Goal: Transaction & Acquisition: Subscribe to service/newsletter

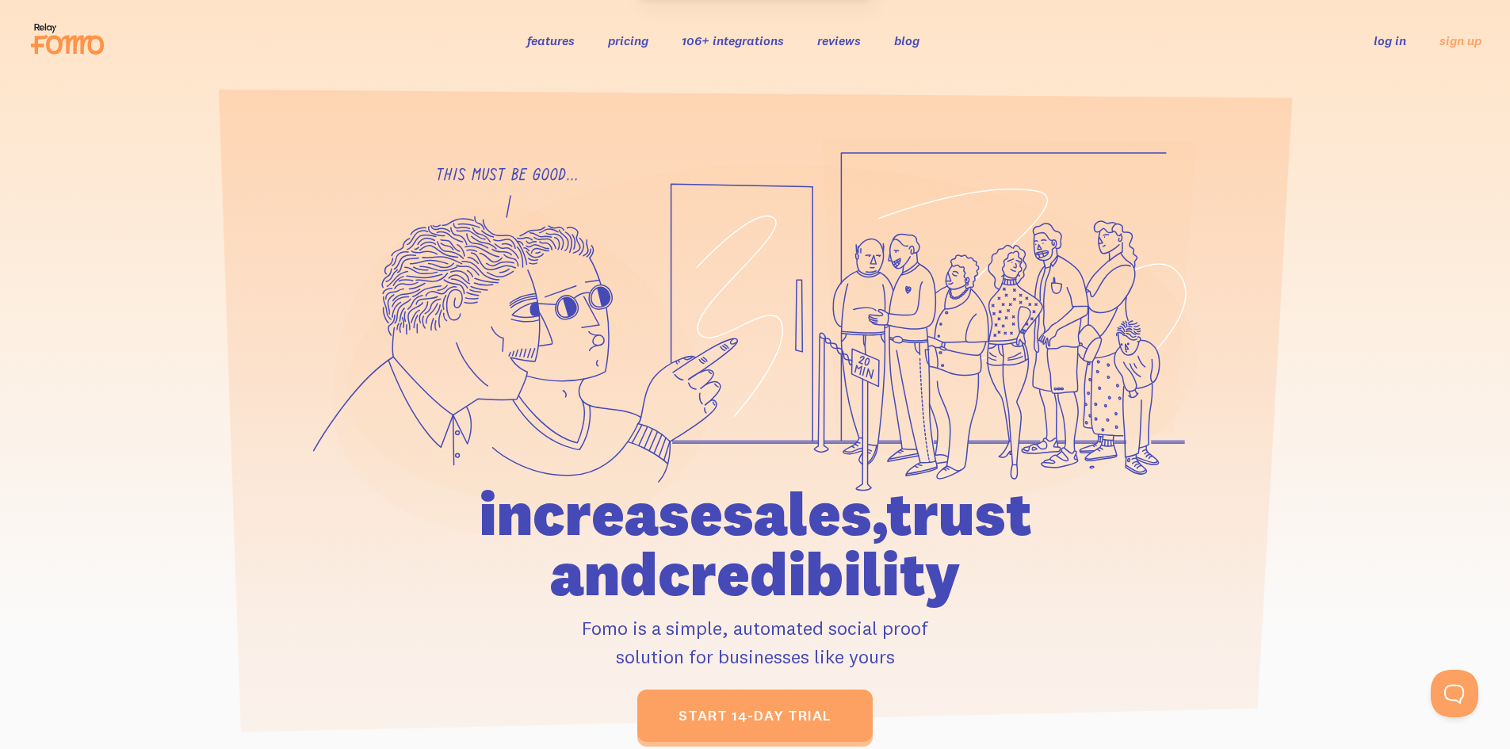
click at [622, 37] on link "pricing" at bounding box center [628, 41] width 40 height 16
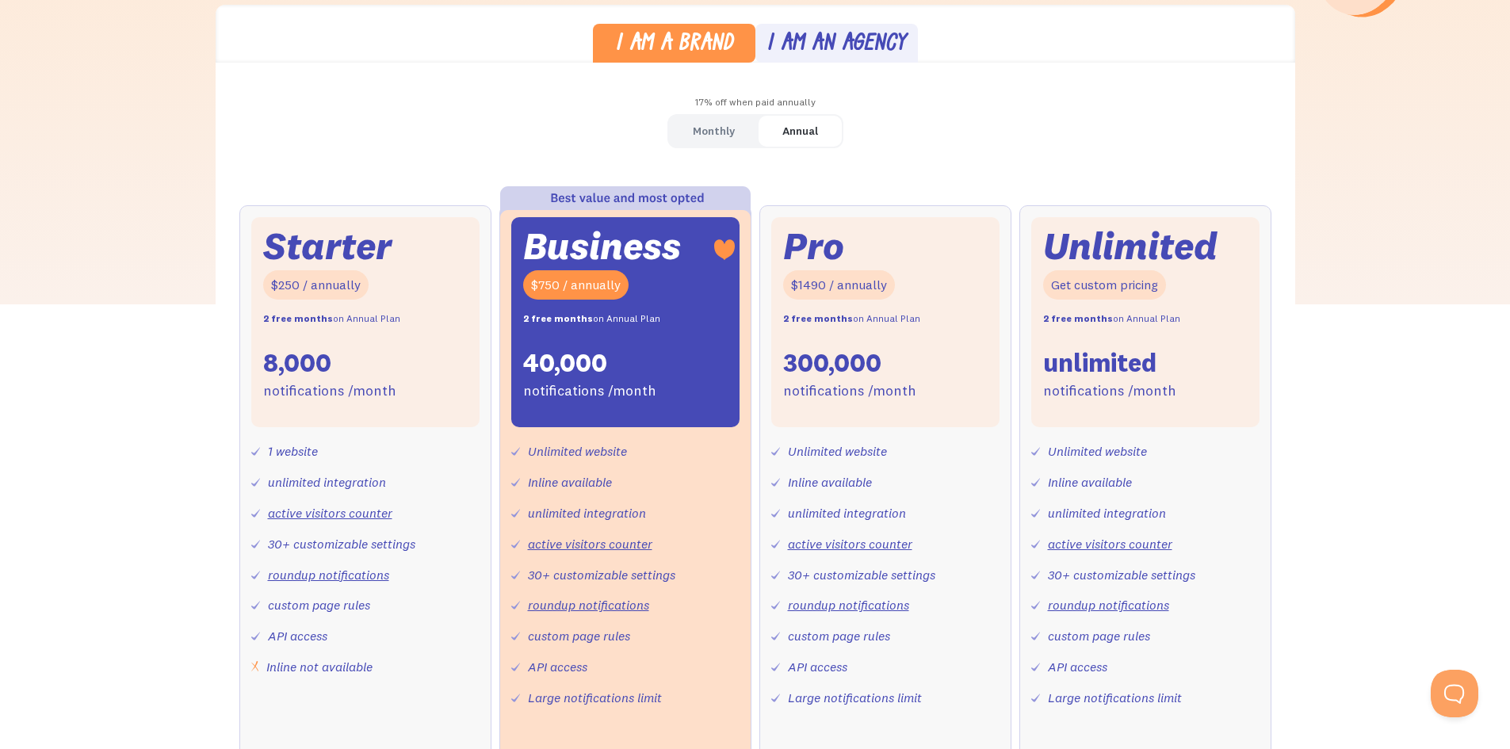
scroll to position [476, 0]
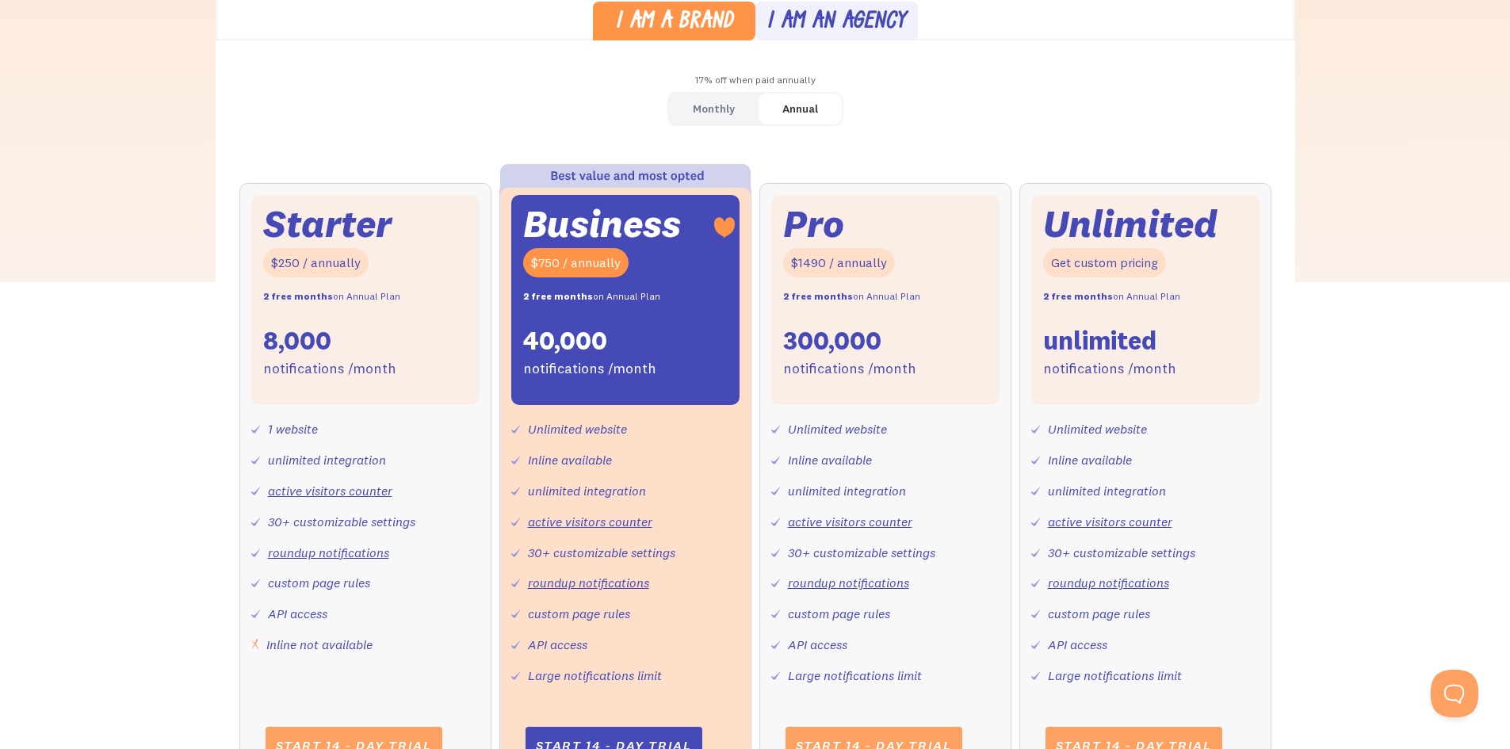
click at [439, 327] on div "Starter $250 / annually 2 free months on Annual Plan 8,000 notifications /month" at bounding box center [365, 300] width 228 height 211
click at [752, 111] on link "Monthly" at bounding box center [714, 109] width 90 height 31
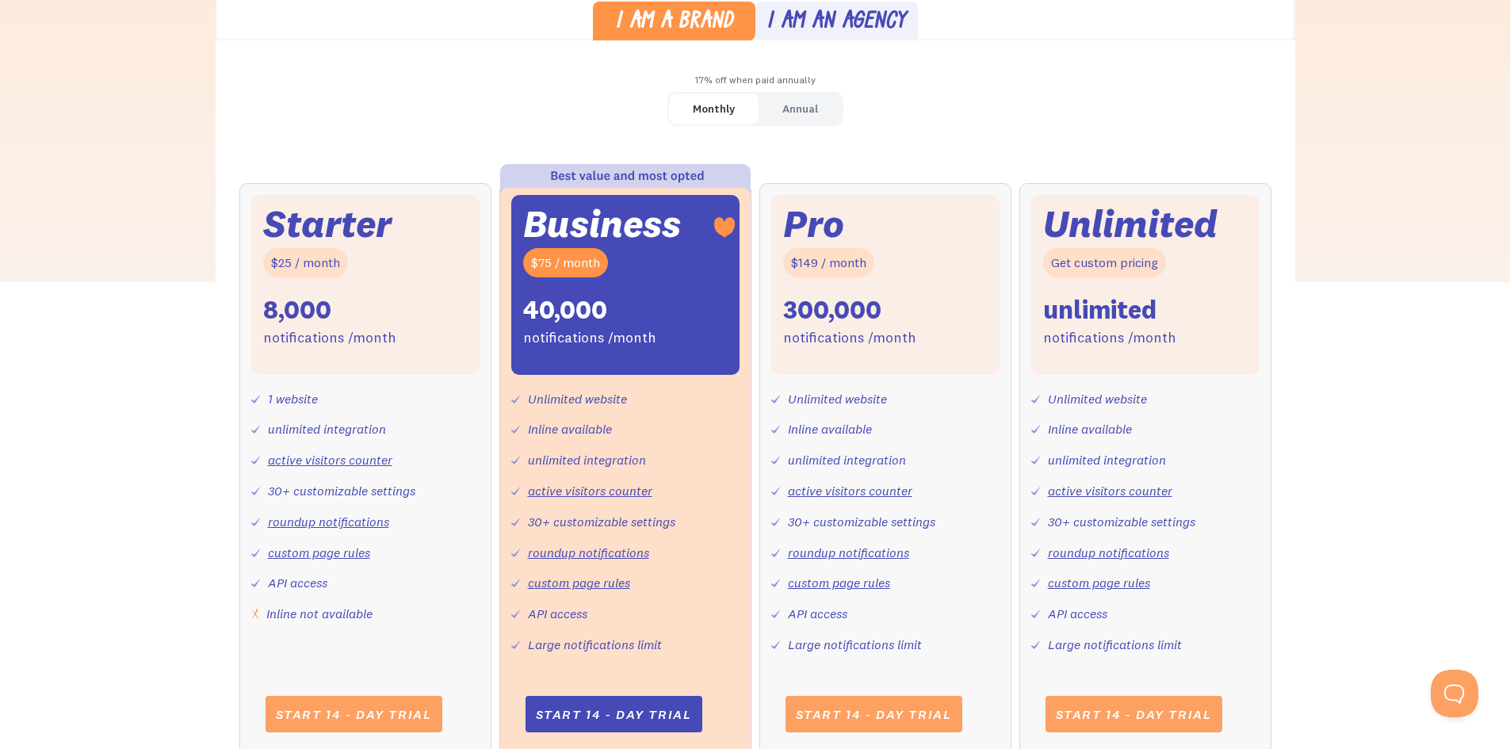
click at [377, 299] on div "Starter $25 / month 8,000 notifications /month" at bounding box center [365, 285] width 228 height 180
drag, startPoint x: 286, startPoint y: 404, endPoint x: 411, endPoint y: 438, distance: 129.8
click at [411, 438] on div "1 website unlimited integration active visitors counter 30+ customizable settin…" at bounding box center [365, 500] width 228 height 251
drag, startPoint x: 400, startPoint y: 464, endPoint x: 239, endPoint y: 464, distance: 160.2
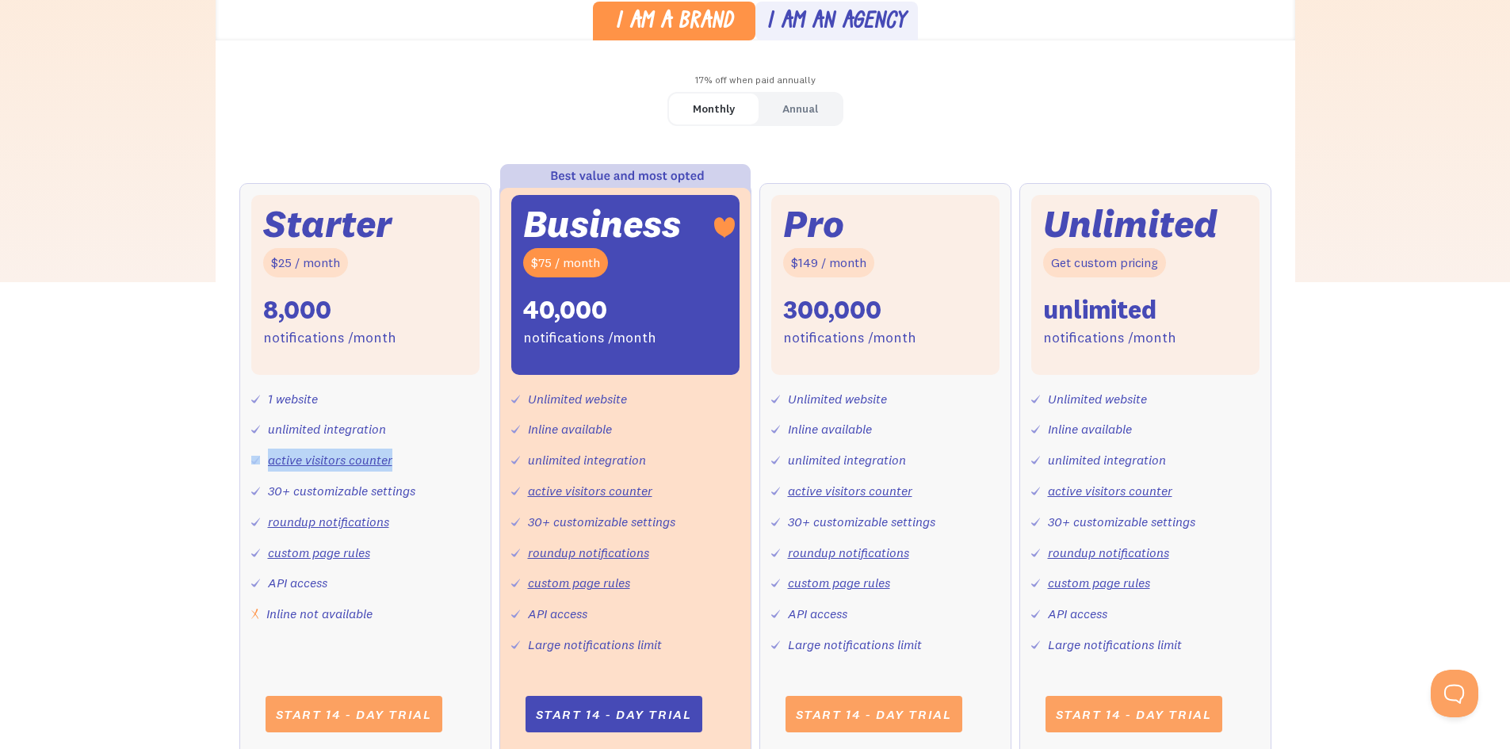
click at [239, 464] on div "Starter $25 / month 8,000 notifications /month 1 website unlimited integration …" at bounding box center [365, 471] width 252 height 576
drag, startPoint x: 417, startPoint y: 493, endPoint x: 242, endPoint y: 481, distance: 175.6
click at [242, 481] on div "Starter $25 / month 8,000 notifications /month 1 website unlimited integration …" at bounding box center [365, 471] width 252 height 576
click at [247, 486] on div "Starter $25 / month 8,000 notifications /month 1 website unlimited integration …" at bounding box center [365, 471] width 252 height 576
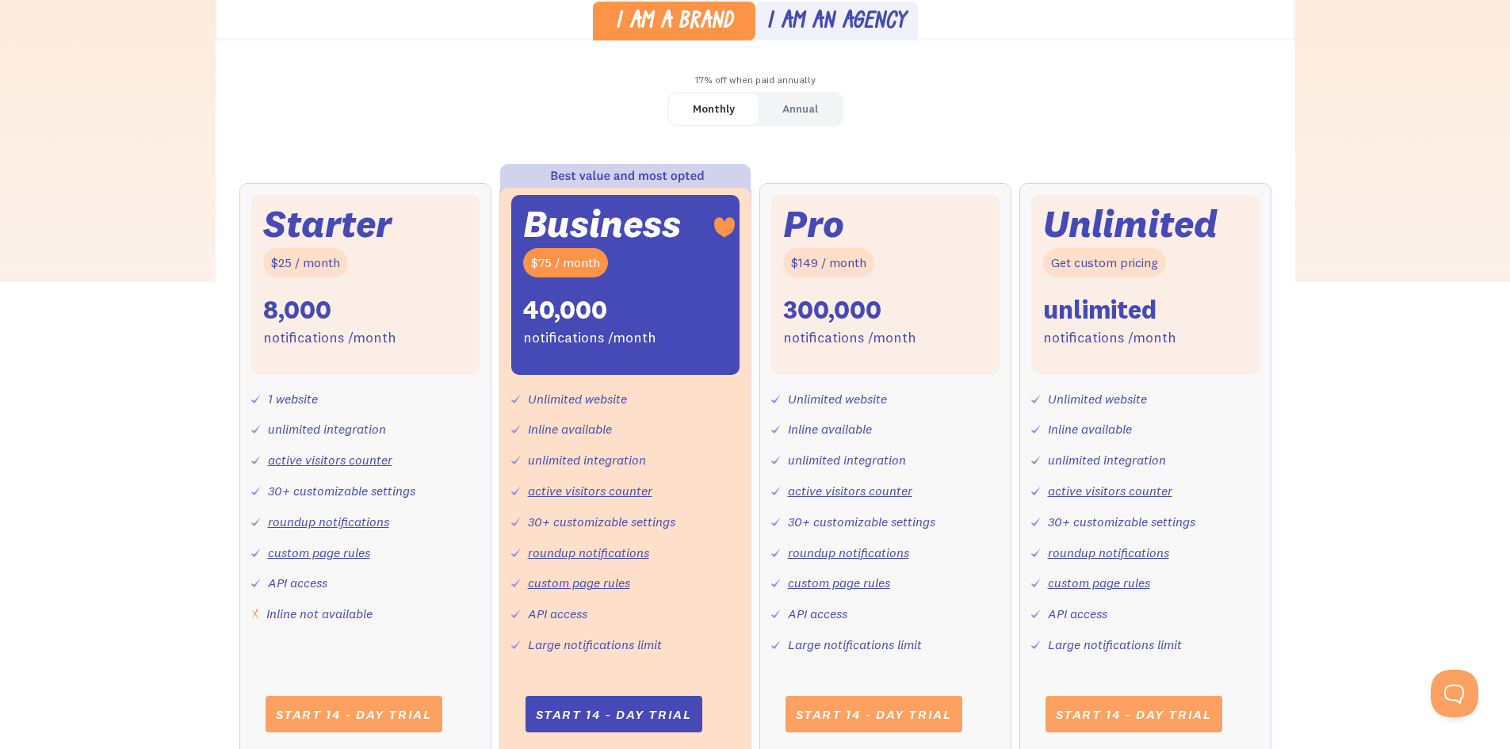
click at [373, 453] on link "active visitors counter" at bounding box center [330, 460] width 124 height 16
click at [801, 115] on div "Annual" at bounding box center [801, 109] width 36 height 23
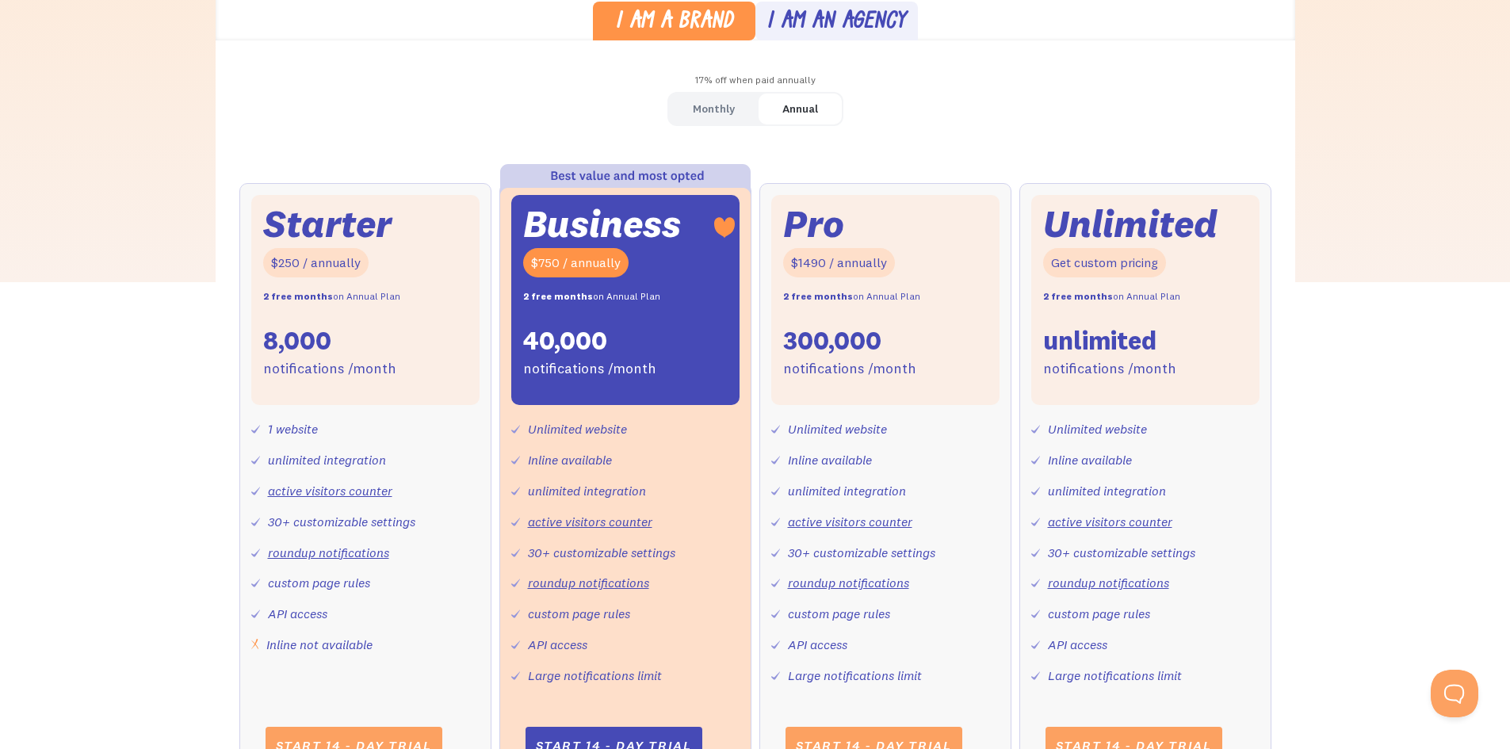
click at [735, 114] on link "Monthly" at bounding box center [714, 109] width 90 height 31
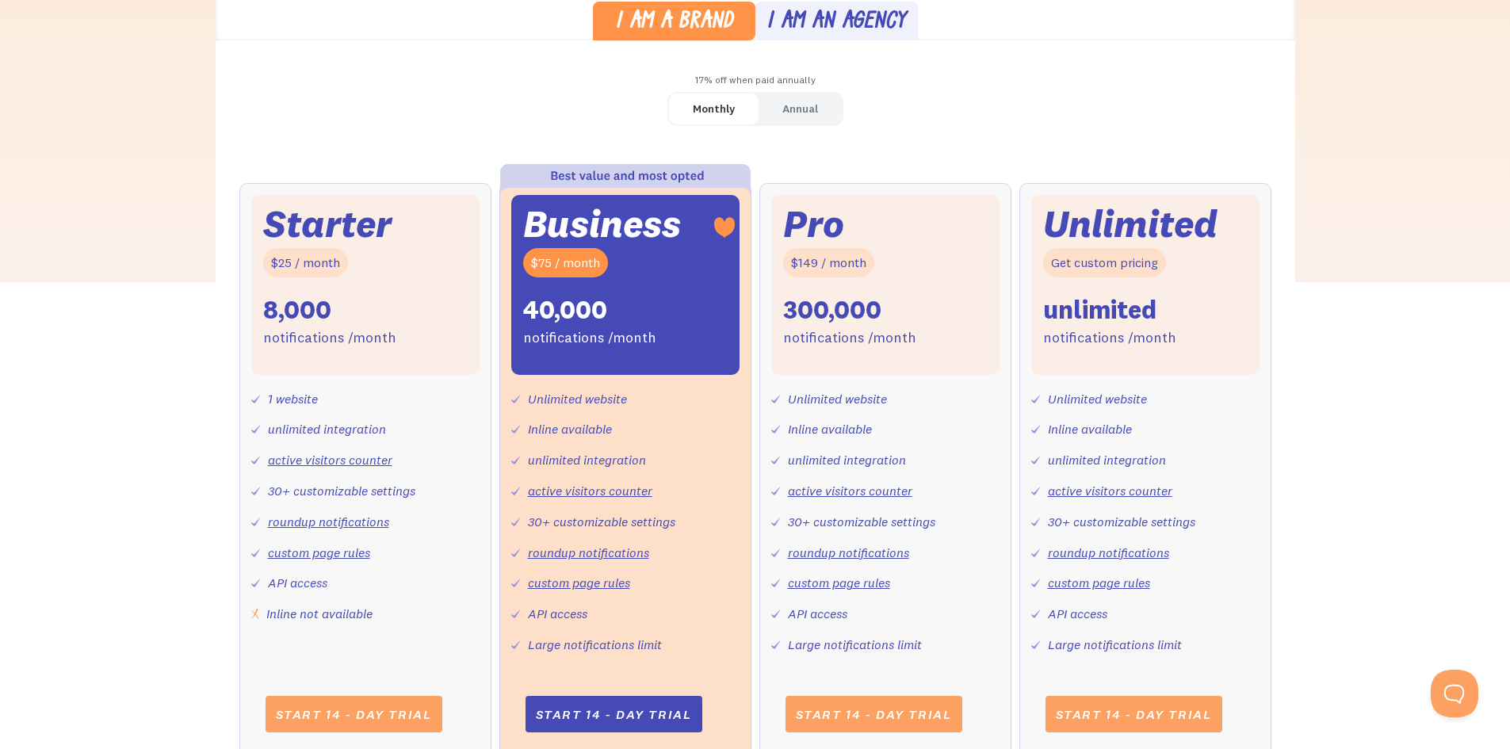
click at [813, 113] on div "Annual" at bounding box center [801, 109] width 36 height 23
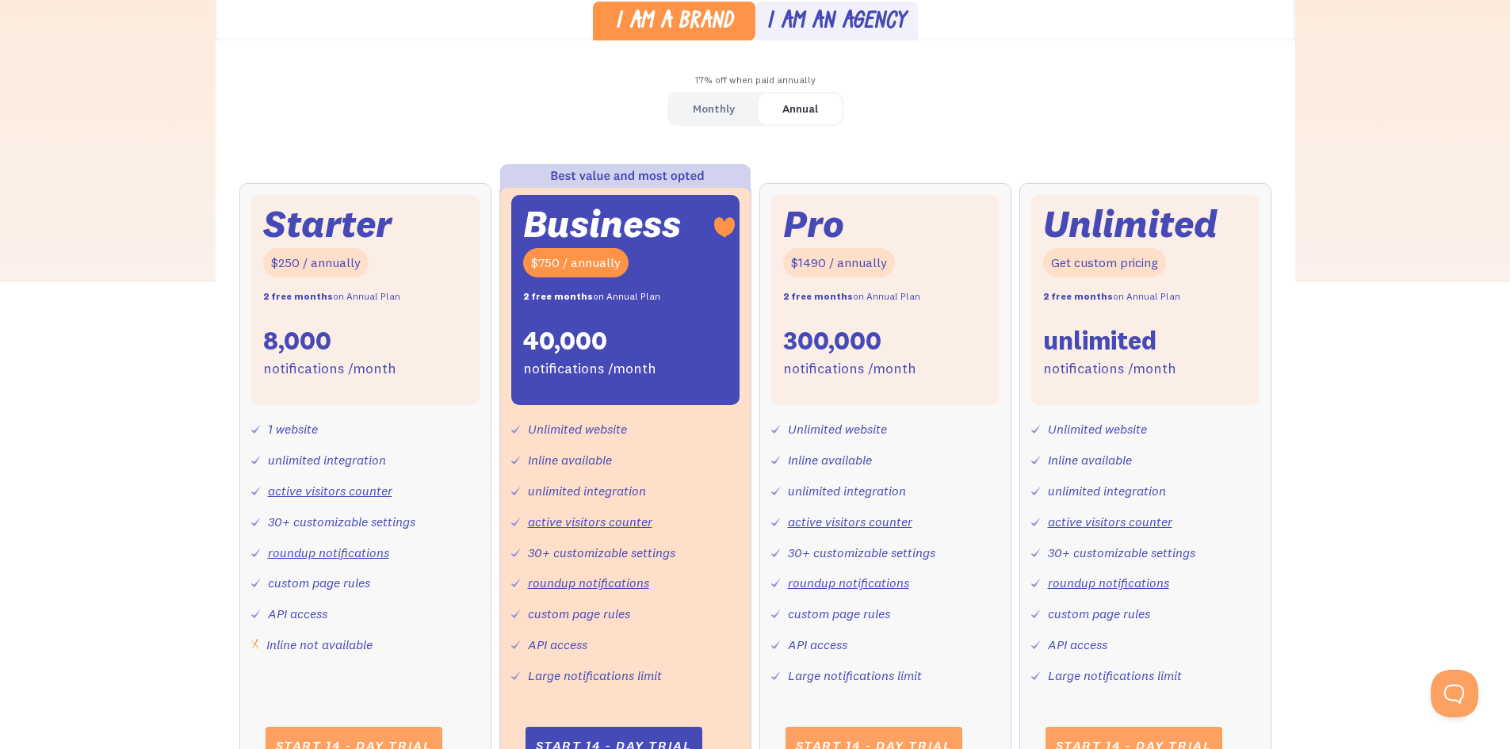
click at [729, 116] on div "Monthly" at bounding box center [714, 109] width 42 height 23
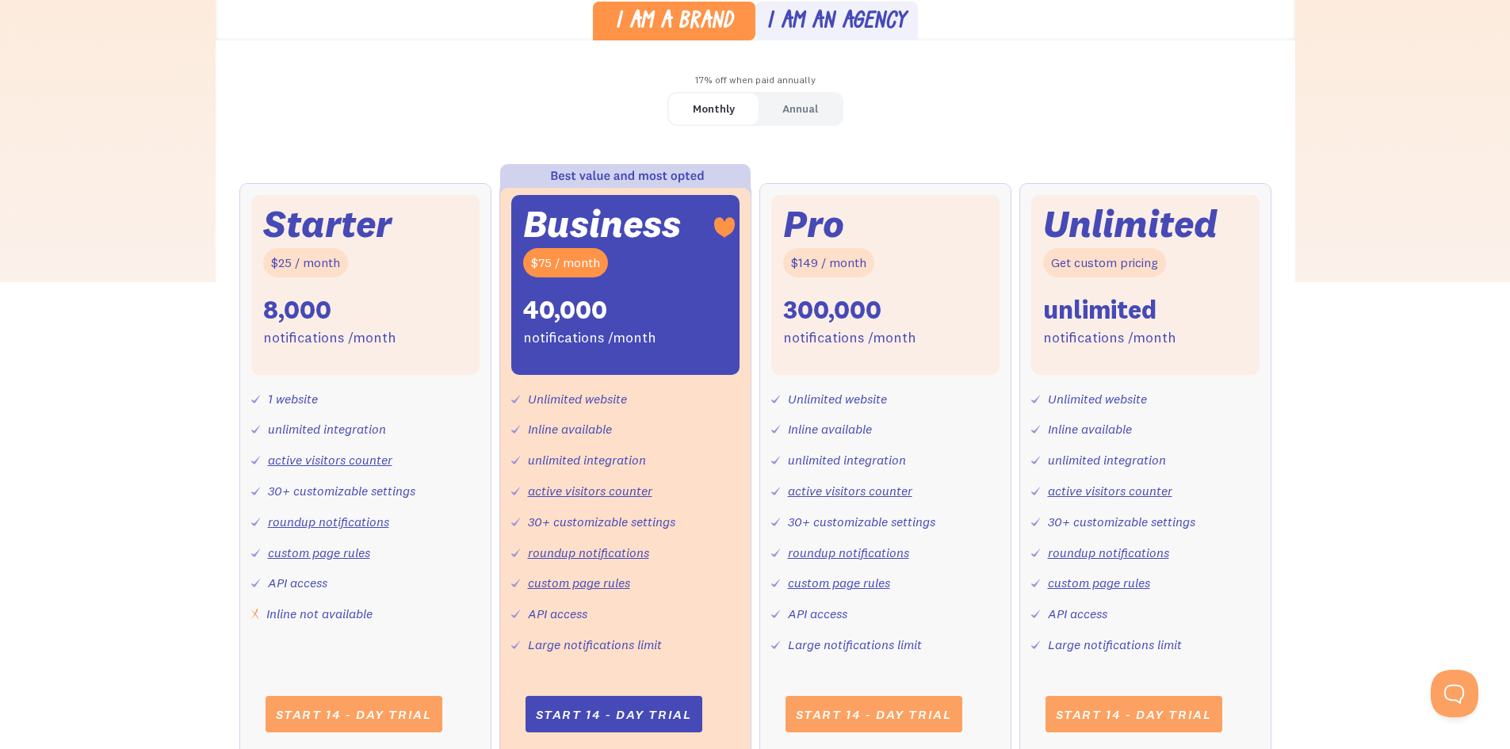
click at [800, 115] on div "Annual" at bounding box center [801, 109] width 36 height 23
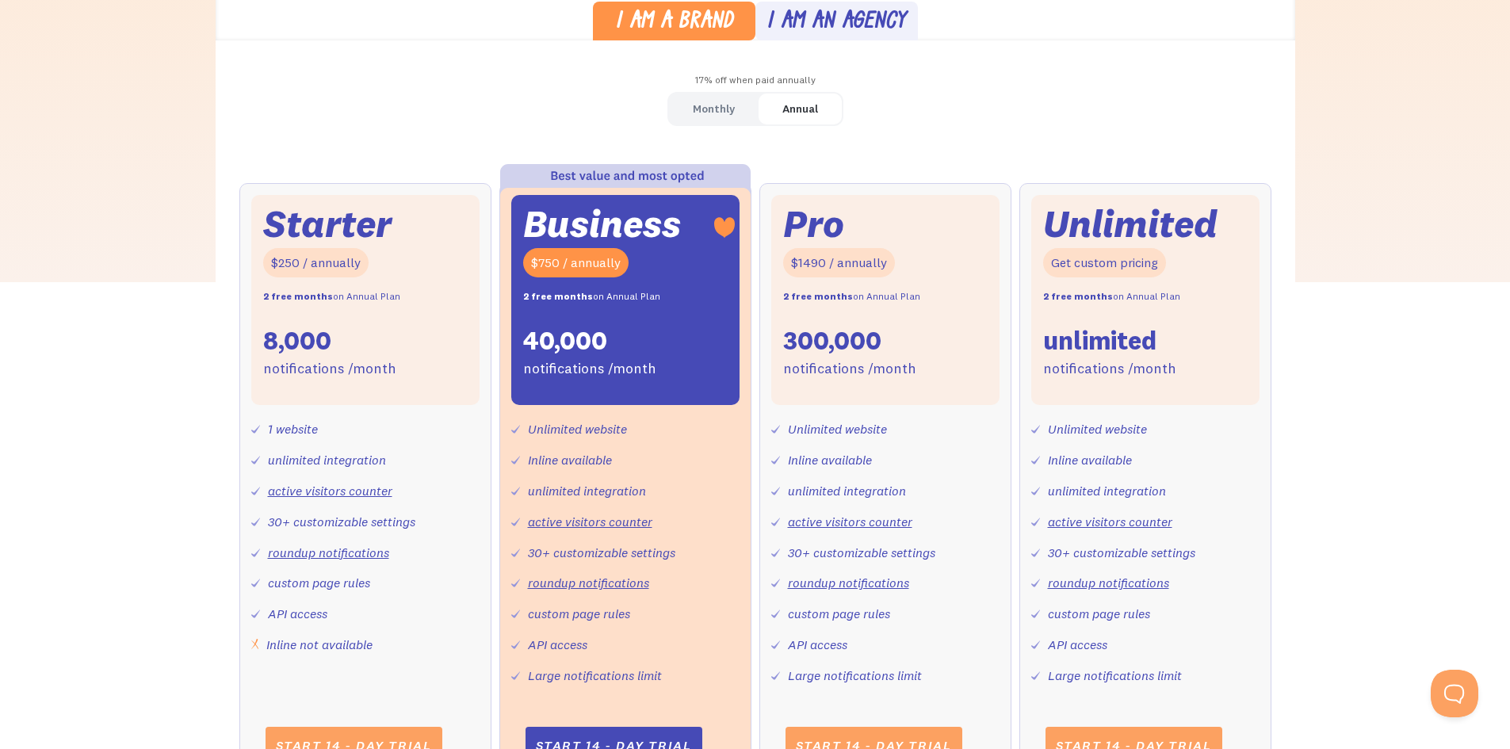
click at [712, 117] on div "Monthly" at bounding box center [714, 109] width 42 height 23
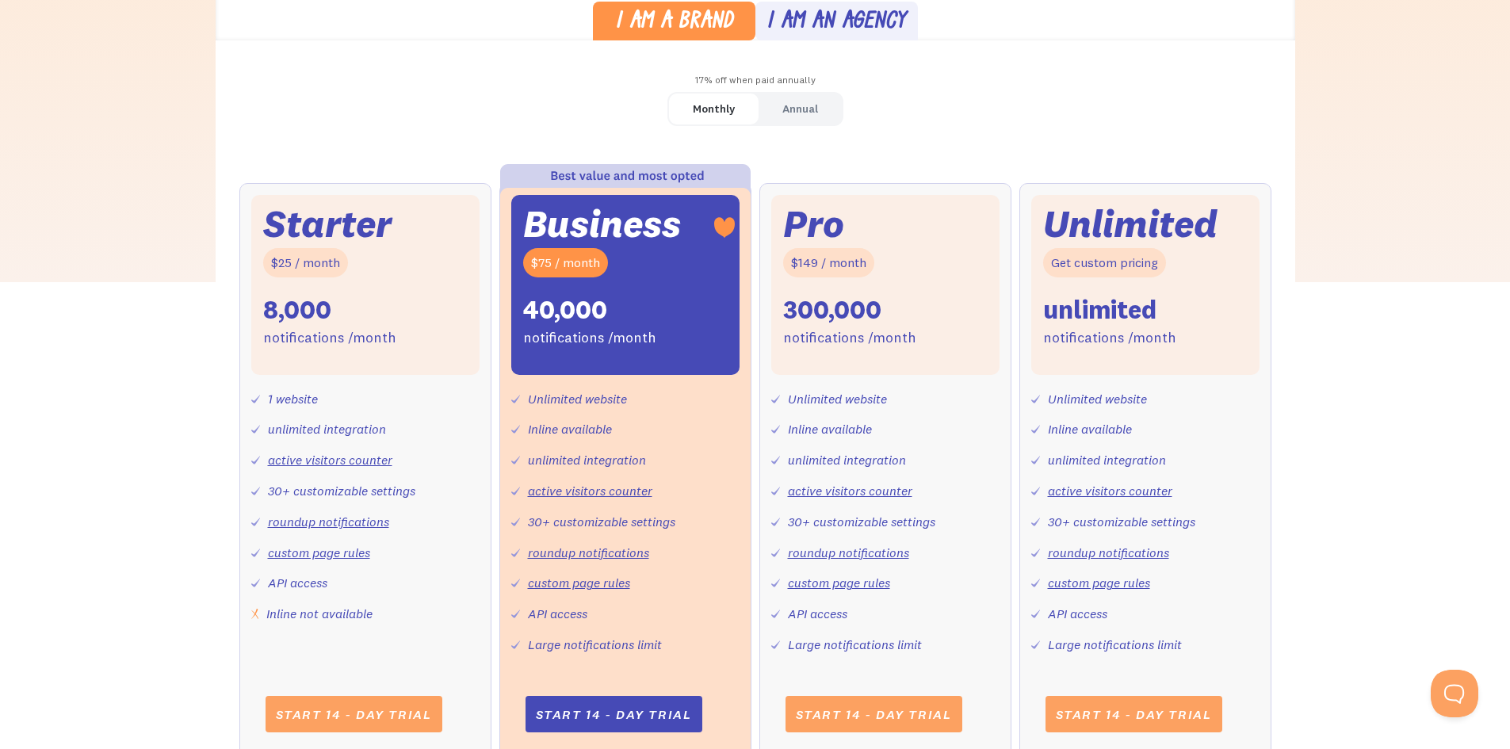
click at [817, 119] on div "Annual" at bounding box center [801, 109] width 36 height 23
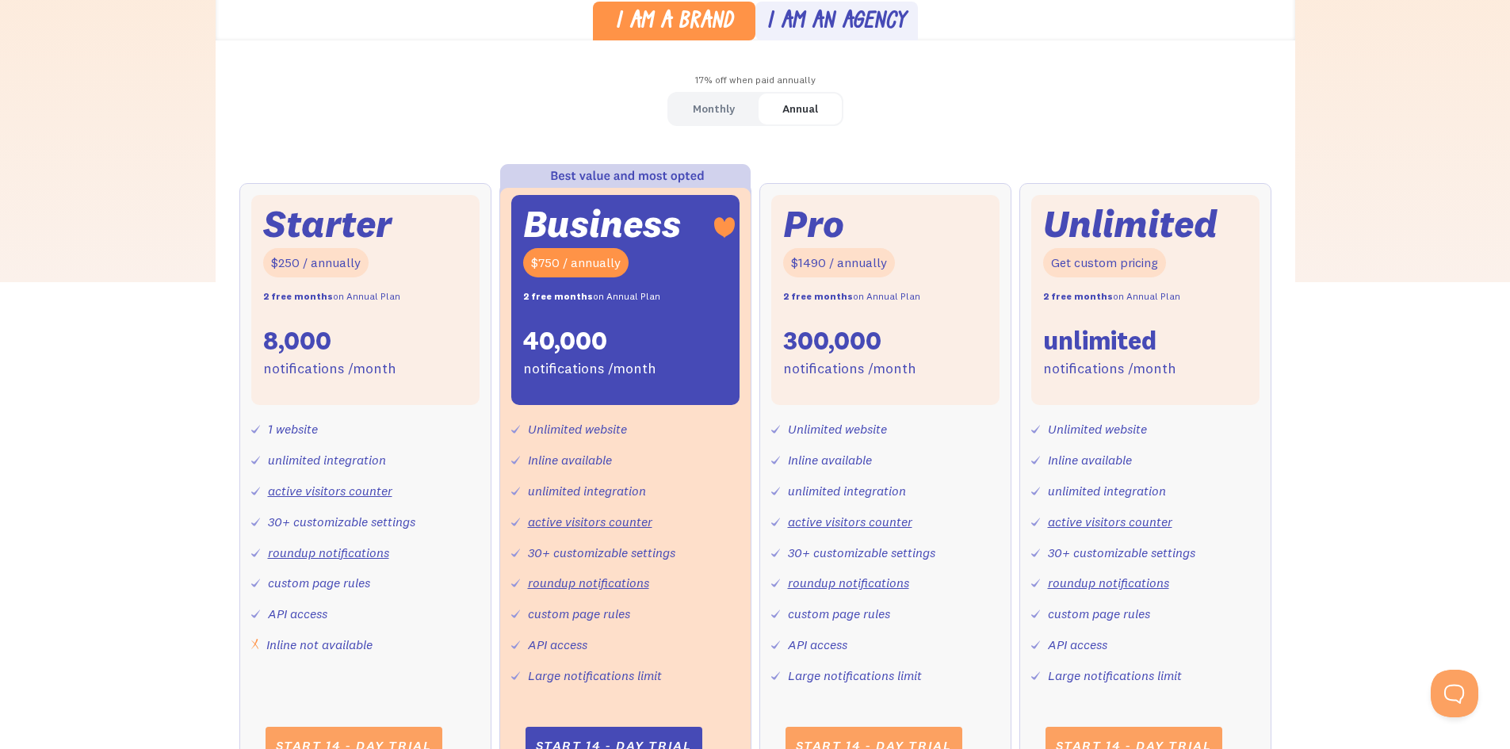
click at [739, 117] on link "Monthly" at bounding box center [714, 109] width 90 height 31
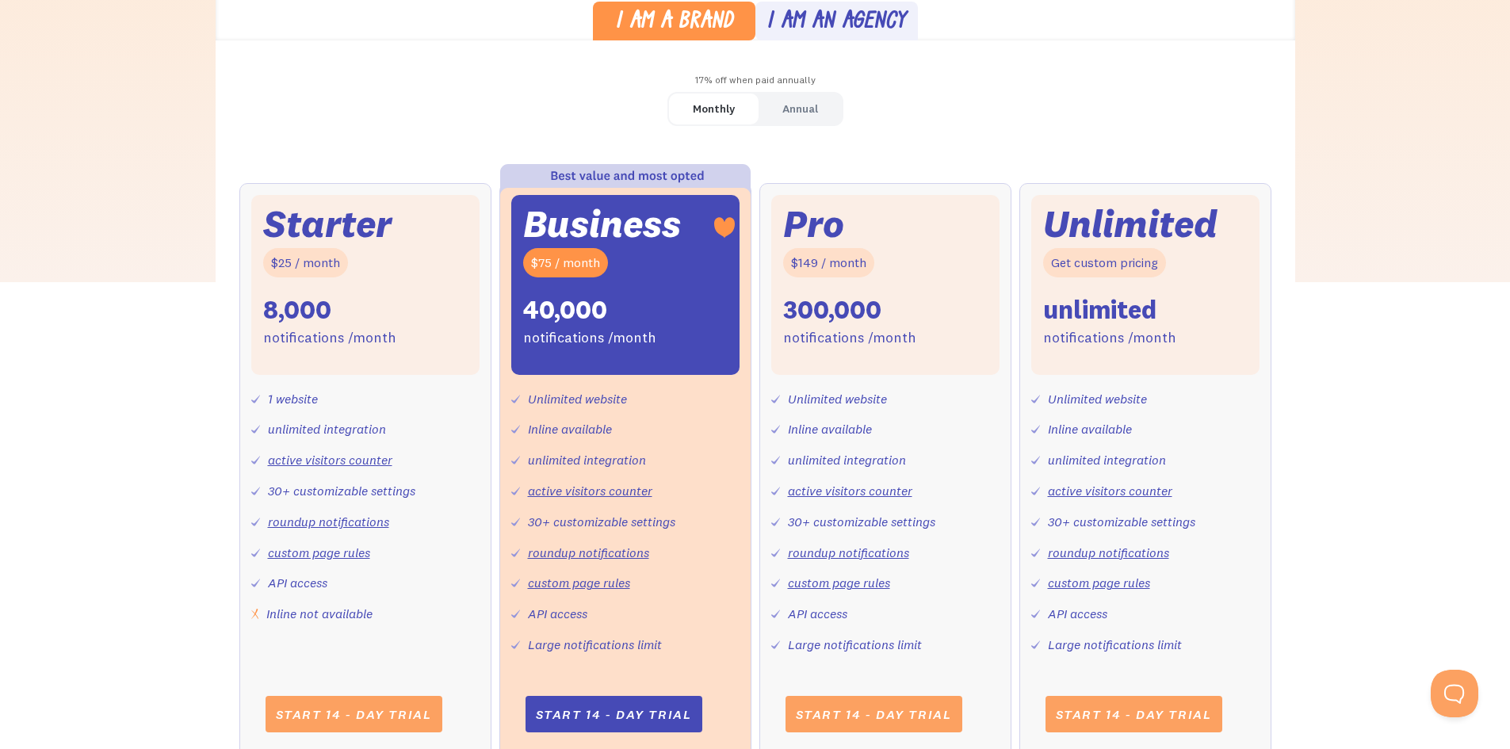
click at [796, 116] on div "Annual" at bounding box center [801, 109] width 36 height 23
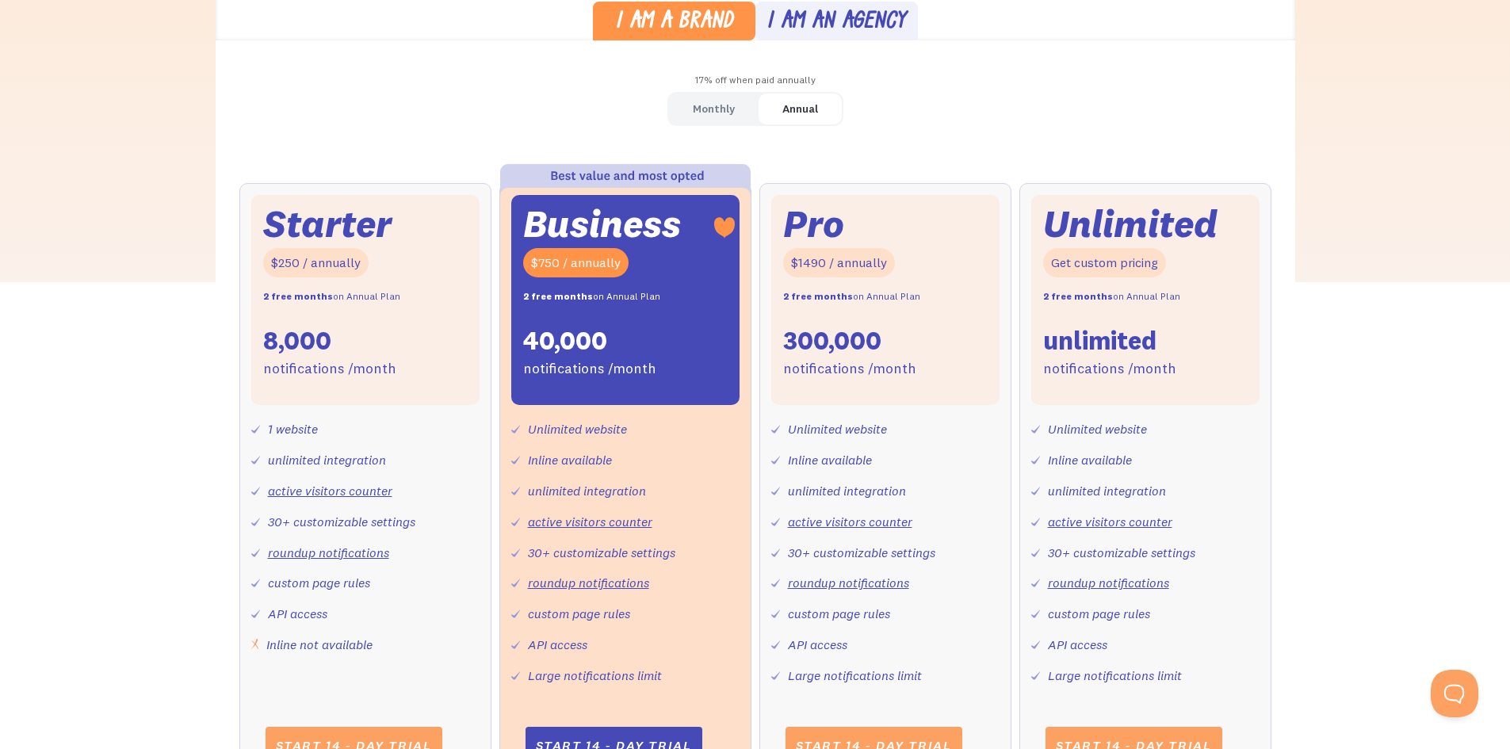
click at [703, 109] on div "Monthly" at bounding box center [714, 109] width 42 height 23
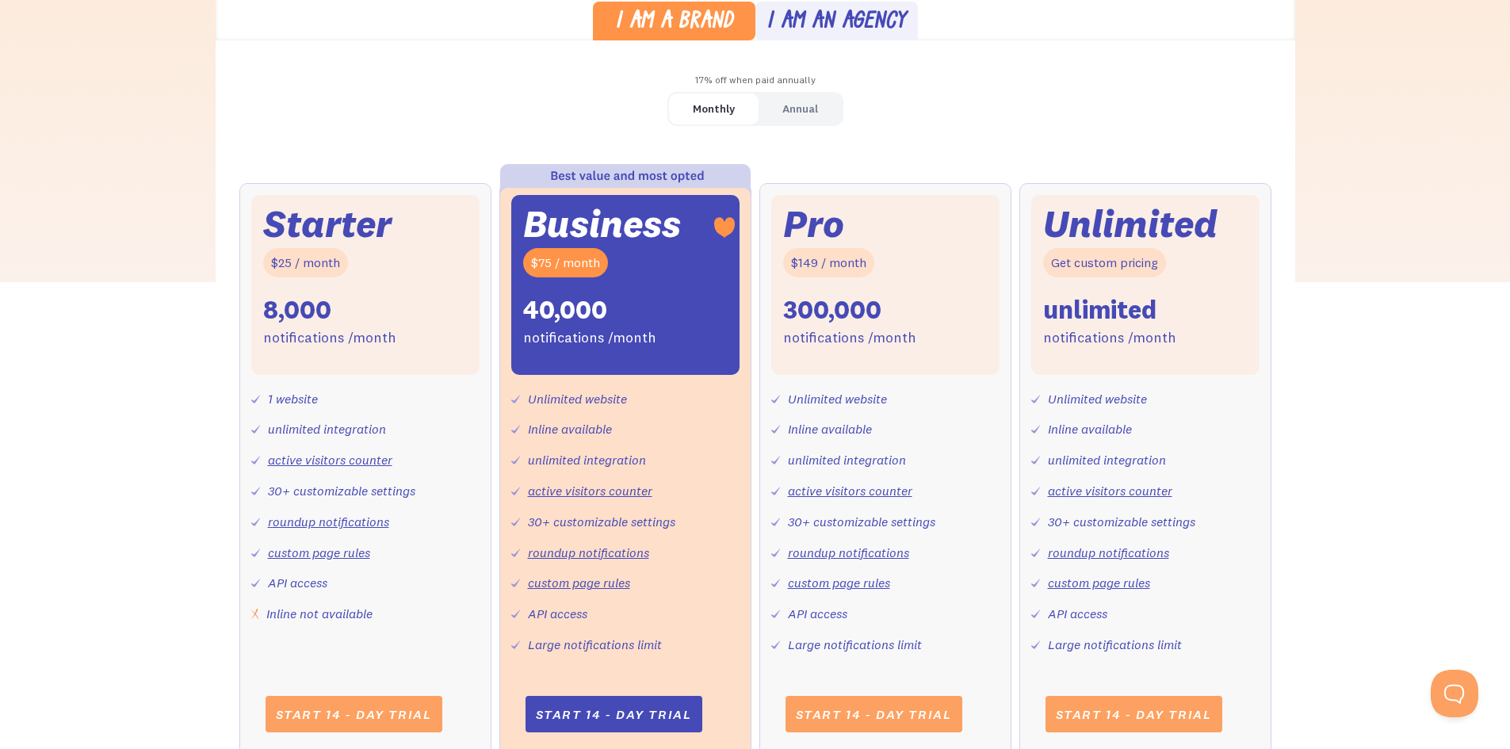
click at [798, 107] on div "Annual" at bounding box center [801, 109] width 36 height 23
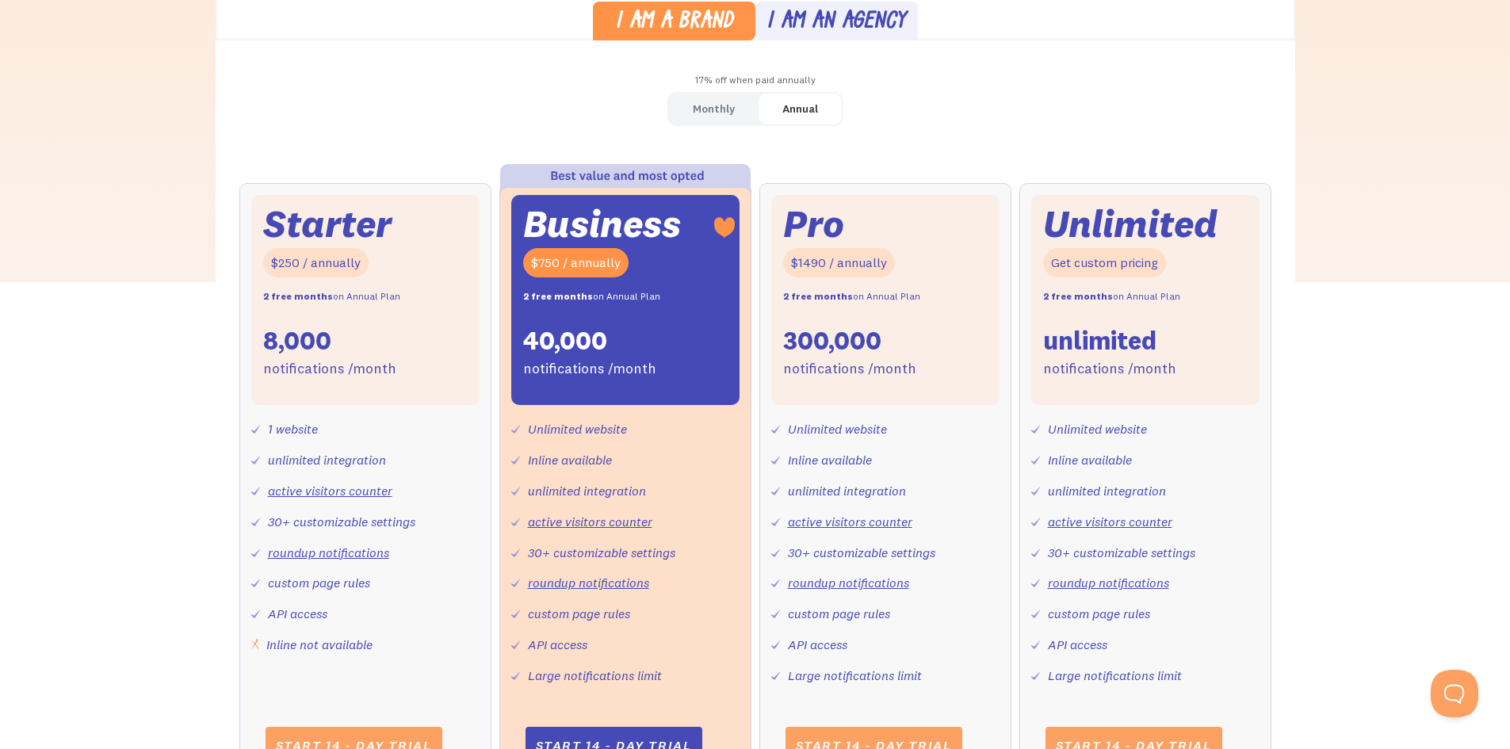
drag, startPoint x: 792, startPoint y: 294, endPoint x: 928, endPoint y: 289, distance: 135.7
click at [928, 289] on div "Pro $1490 / annually 2 free months on Annual Plan 300,000 notifications /month" at bounding box center [885, 300] width 228 height 211
click at [929, 291] on div "Pro $1490 / annually 2 free months on Annual Plan 300,000 notifications /month" at bounding box center [885, 300] width 228 height 211
drag, startPoint x: 1037, startPoint y: 305, endPoint x: 1261, endPoint y: 297, distance: 223.8
click at [1215, 294] on div "Unlimited Get custom pricing 2 free months on Annual Plan unlimited notificatio…" at bounding box center [1146, 300] width 228 height 211
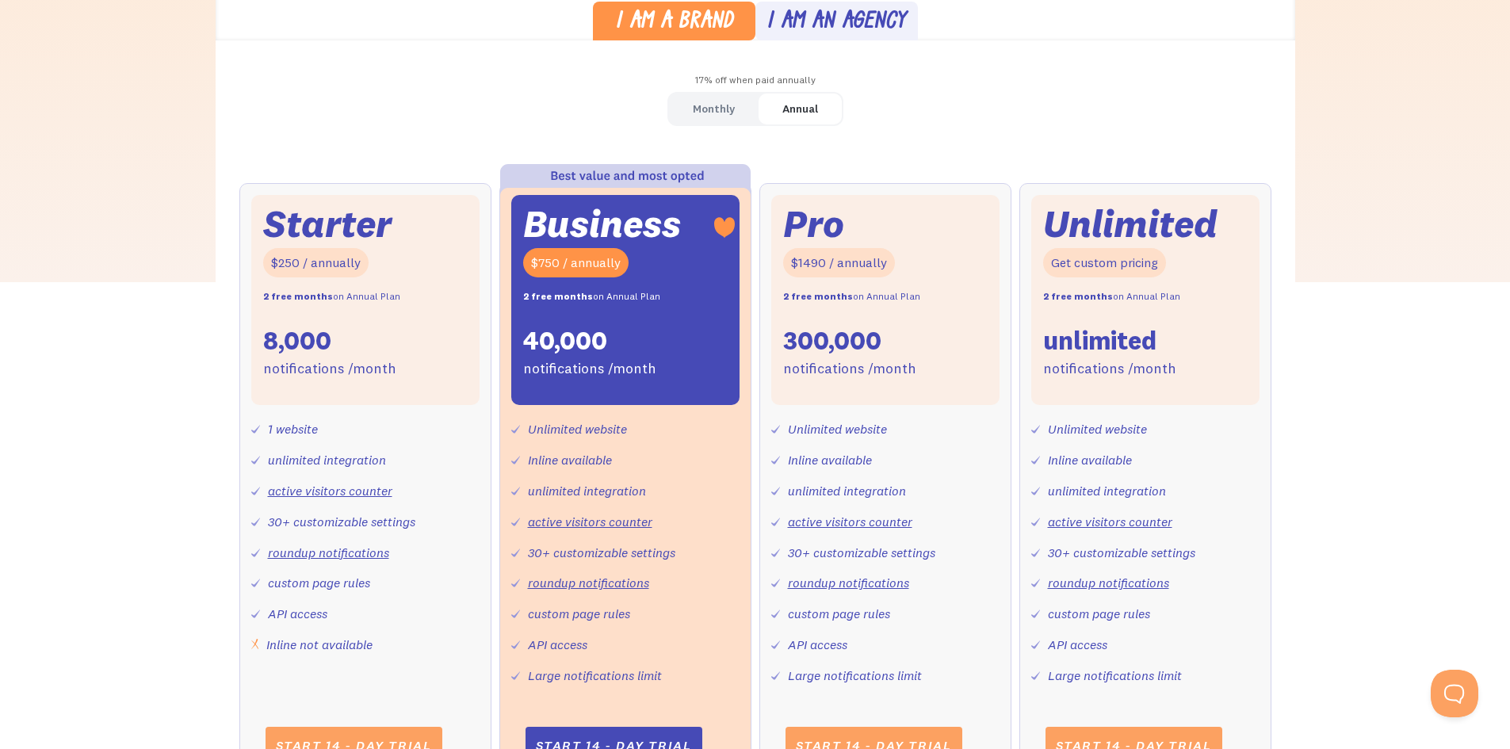
click at [1263, 297] on div "Unlimited Get custom pricing 2 free months on Annual Plan unlimited notificatio…" at bounding box center [1146, 486] width 252 height 607
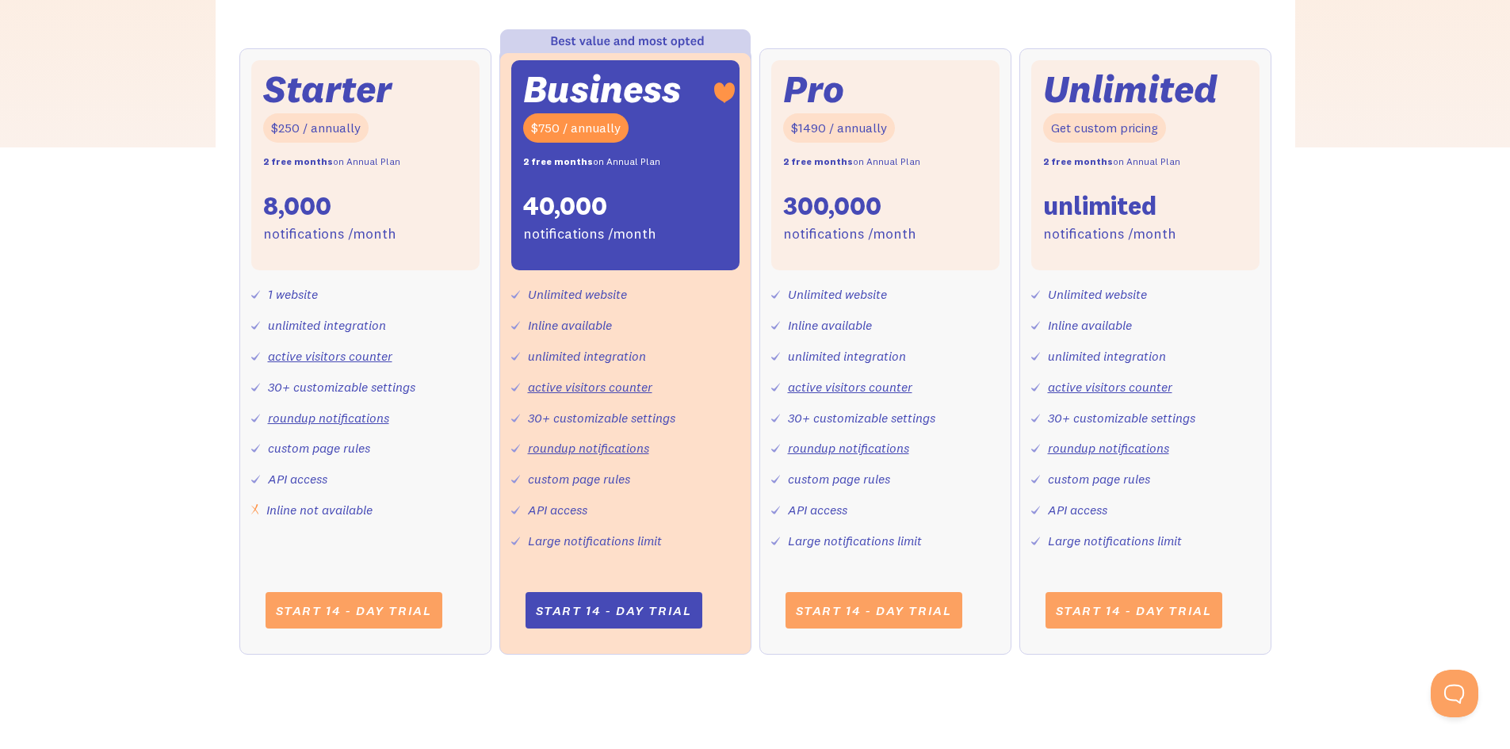
scroll to position [634, 0]
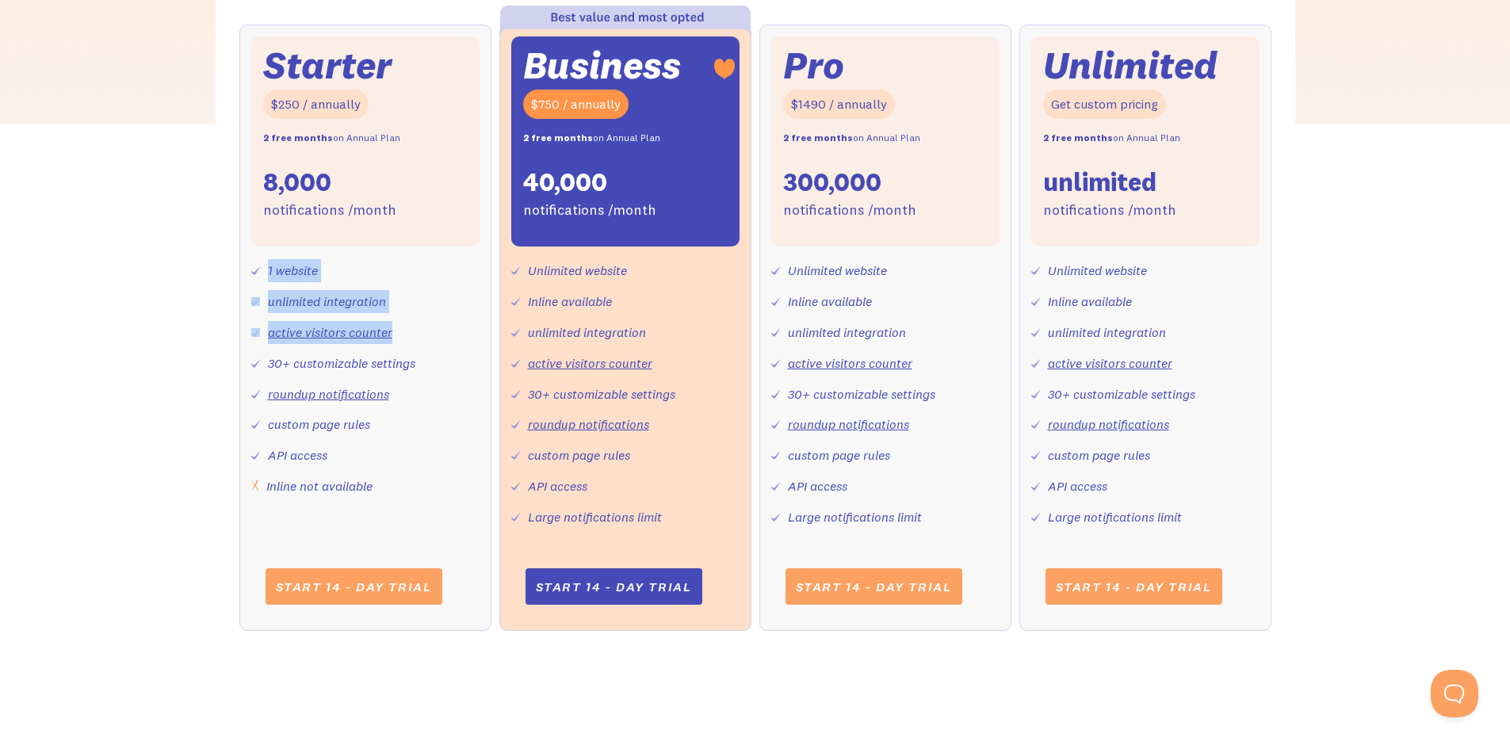
drag, startPoint x: 295, startPoint y: 297, endPoint x: 440, endPoint y: 299, distance: 145.1
click at [440, 299] on div "1 website unlimited integration active visitors counter 30+ customizable settin…" at bounding box center [365, 372] width 228 height 251
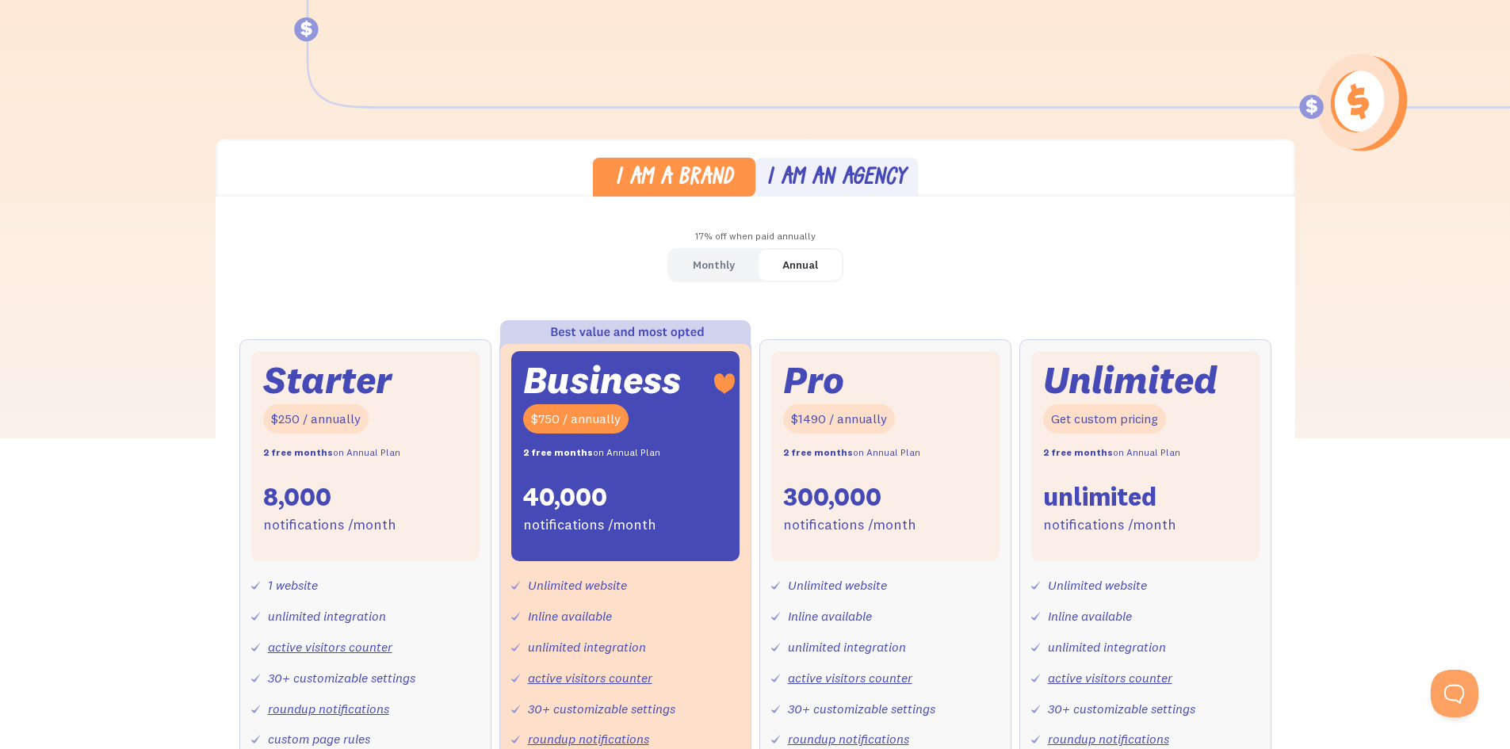
scroll to position [317, 0]
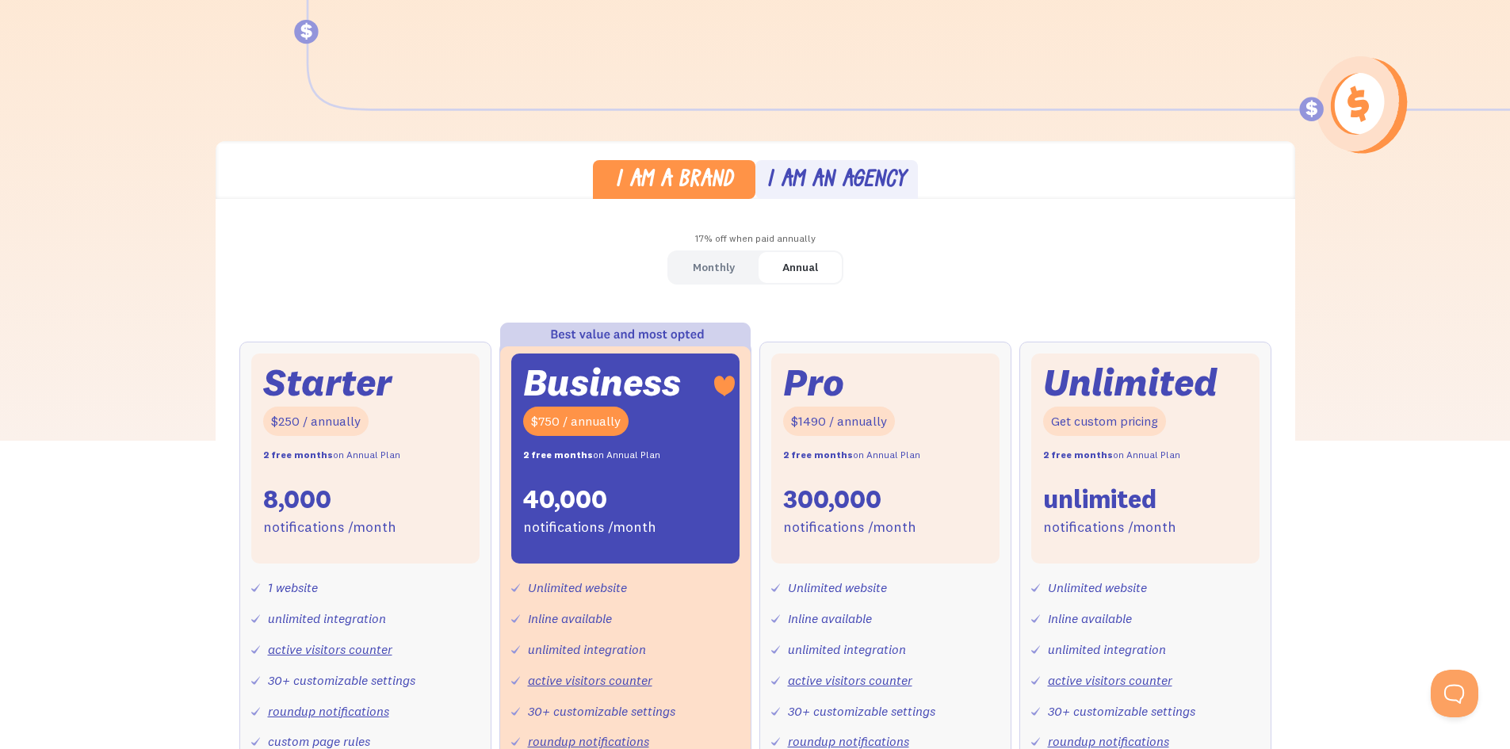
click at [712, 270] on div "Monthly" at bounding box center [714, 267] width 42 height 23
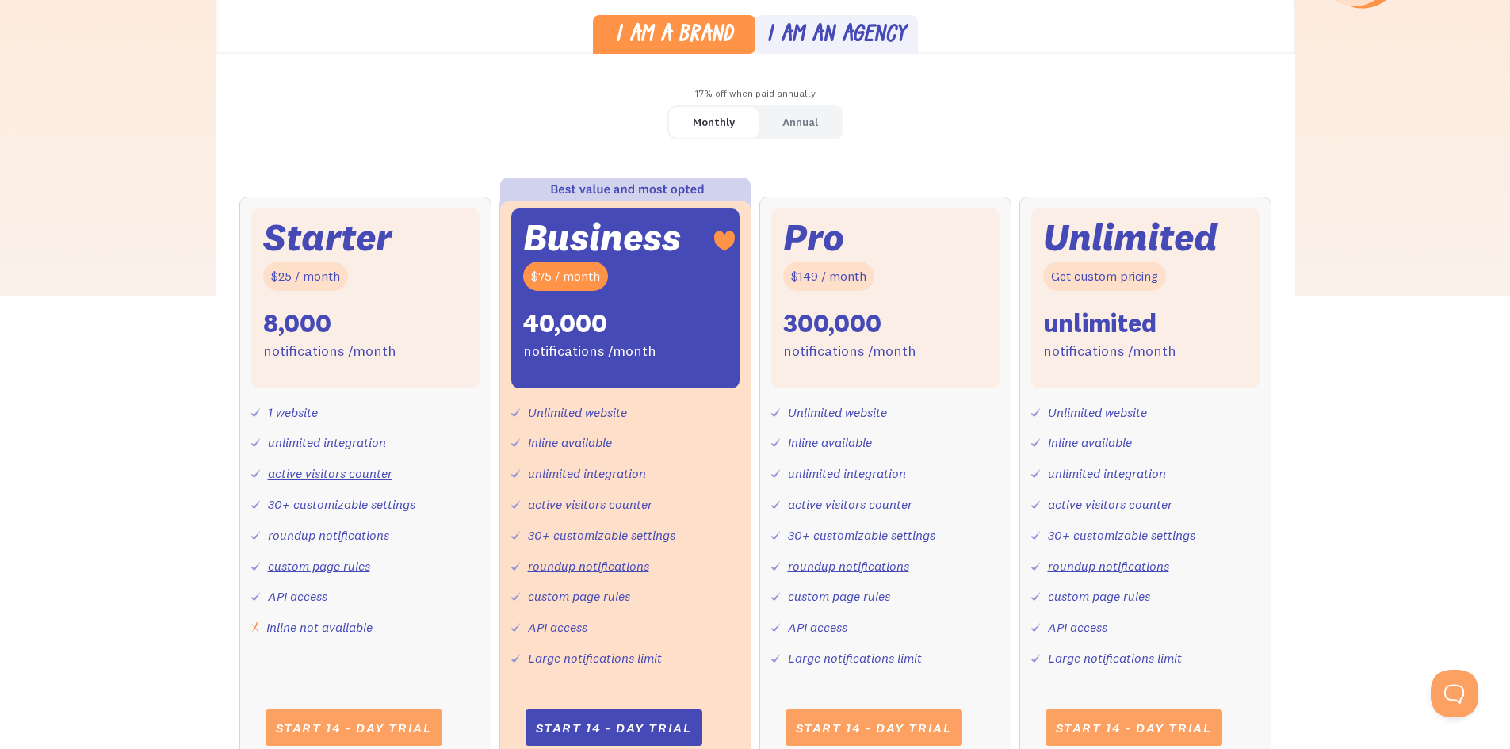
scroll to position [476, 0]
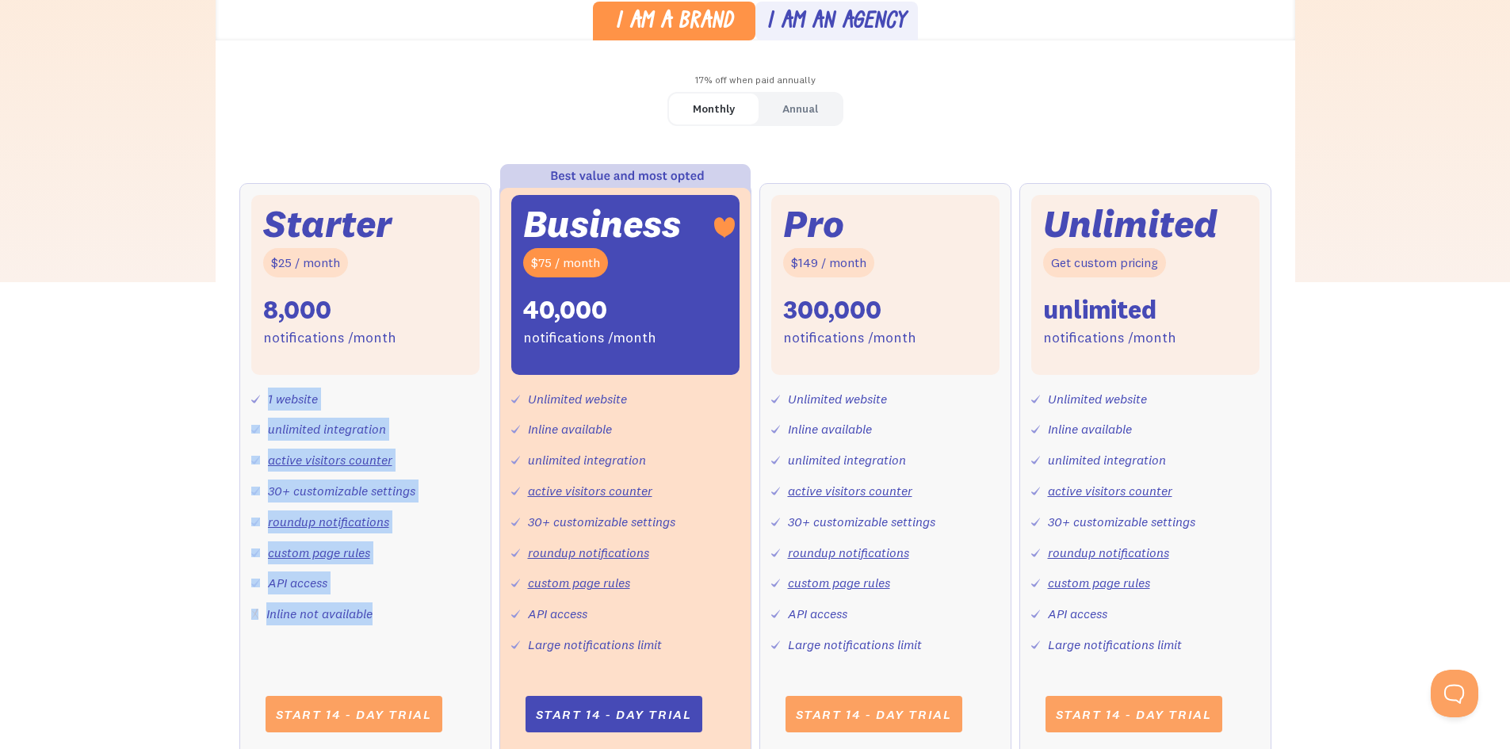
drag, startPoint x: 321, startPoint y: 403, endPoint x: 425, endPoint y: 585, distance: 209.9
click at [425, 584] on div "1 website unlimited integration active visitors counter 30+ customizable settin…" at bounding box center [365, 500] width 228 height 251
click at [426, 584] on div "1 website unlimited integration active visitors counter 30+ customizable settin…" at bounding box center [365, 500] width 228 height 251
click at [424, 603] on div "1 website unlimited integration active visitors counter 30+ customizable settin…" at bounding box center [365, 500] width 228 height 251
click at [396, 623] on div "1 website unlimited integration active visitors counter 30+ customizable settin…" at bounding box center [365, 500] width 228 height 251
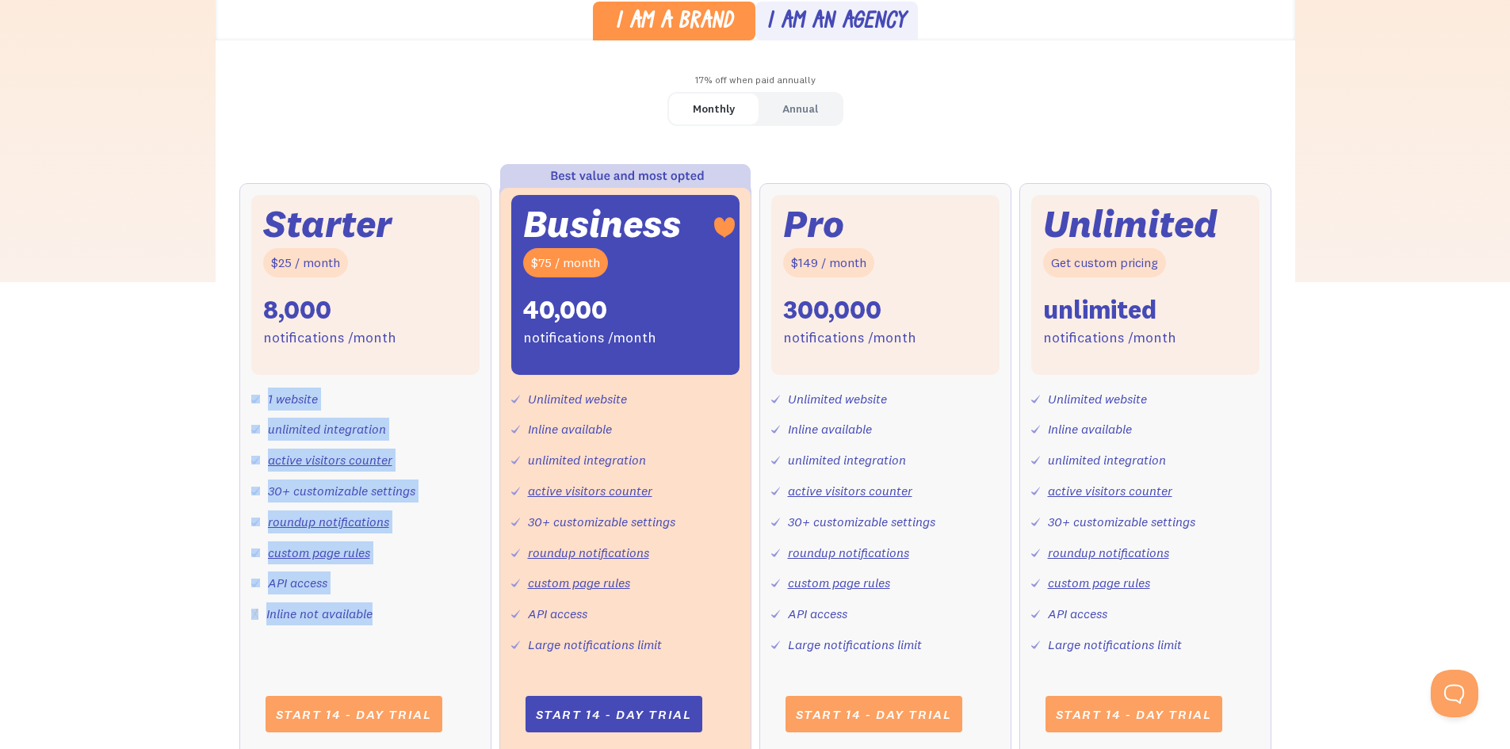
drag, startPoint x: 368, startPoint y: 618, endPoint x: 255, endPoint y: 390, distance: 253.9
click at [256, 390] on div "1 website unlimited integration active visitors counter 30+ customizable settin…" at bounding box center [365, 500] width 228 height 251
click at [250, 413] on div "Starter $25 / month 8,000 notifications /month 1 website unlimited integration …" at bounding box center [365, 471] width 252 height 576
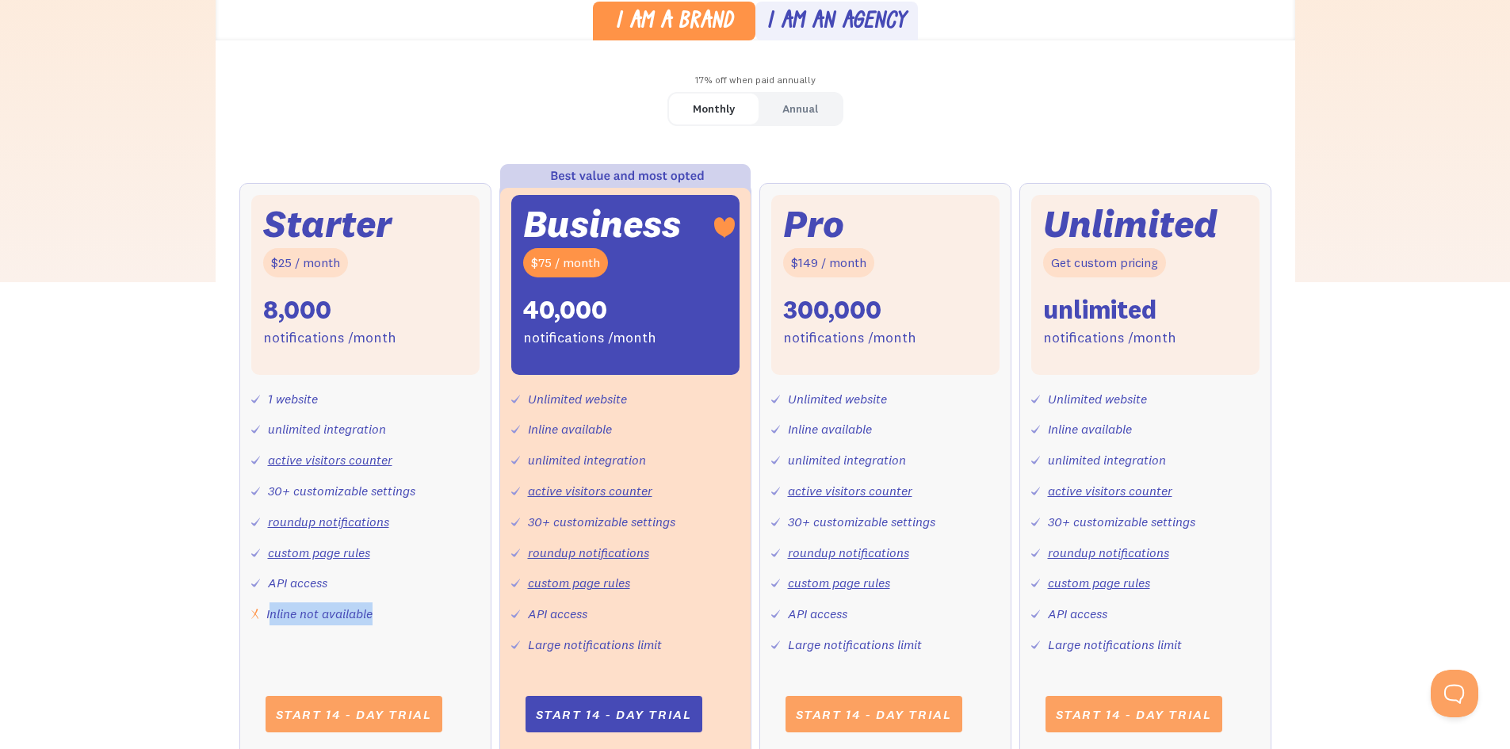
drag, startPoint x: 292, startPoint y: 615, endPoint x: 411, endPoint y: 610, distance: 119.1
click at [400, 611] on div "1 website unlimited integration active visitors counter 30+ customizable settin…" at bounding box center [365, 500] width 228 height 251
click at [411, 610] on div "1 website unlimited integration active visitors counter 30+ customizable settin…" at bounding box center [365, 500] width 228 height 251
click at [510, 627] on div "Business $75 / month 40,000 notifications /month Unlimited website Inline avail…" at bounding box center [625, 471] width 252 height 576
drag, startPoint x: 668, startPoint y: 647, endPoint x: 514, endPoint y: 618, distance: 157.2
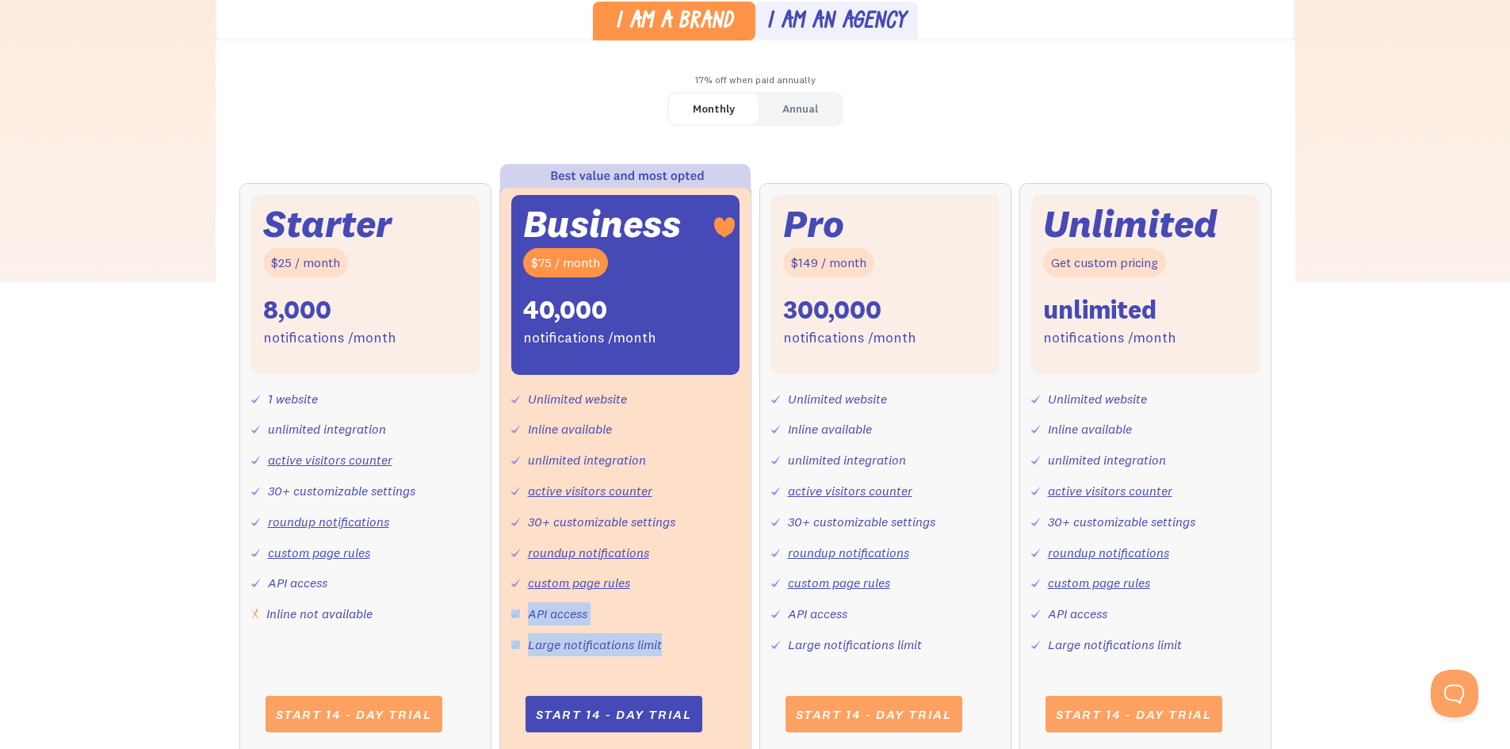
click at [514, 618] on div "Unlimited website Inline available unlimited integration active visitors counte…" at bounding box center [625, 515] width 228 height 281
click at [514, 620] on div "API access" at bounding box center [549, 614] width 76 height 23
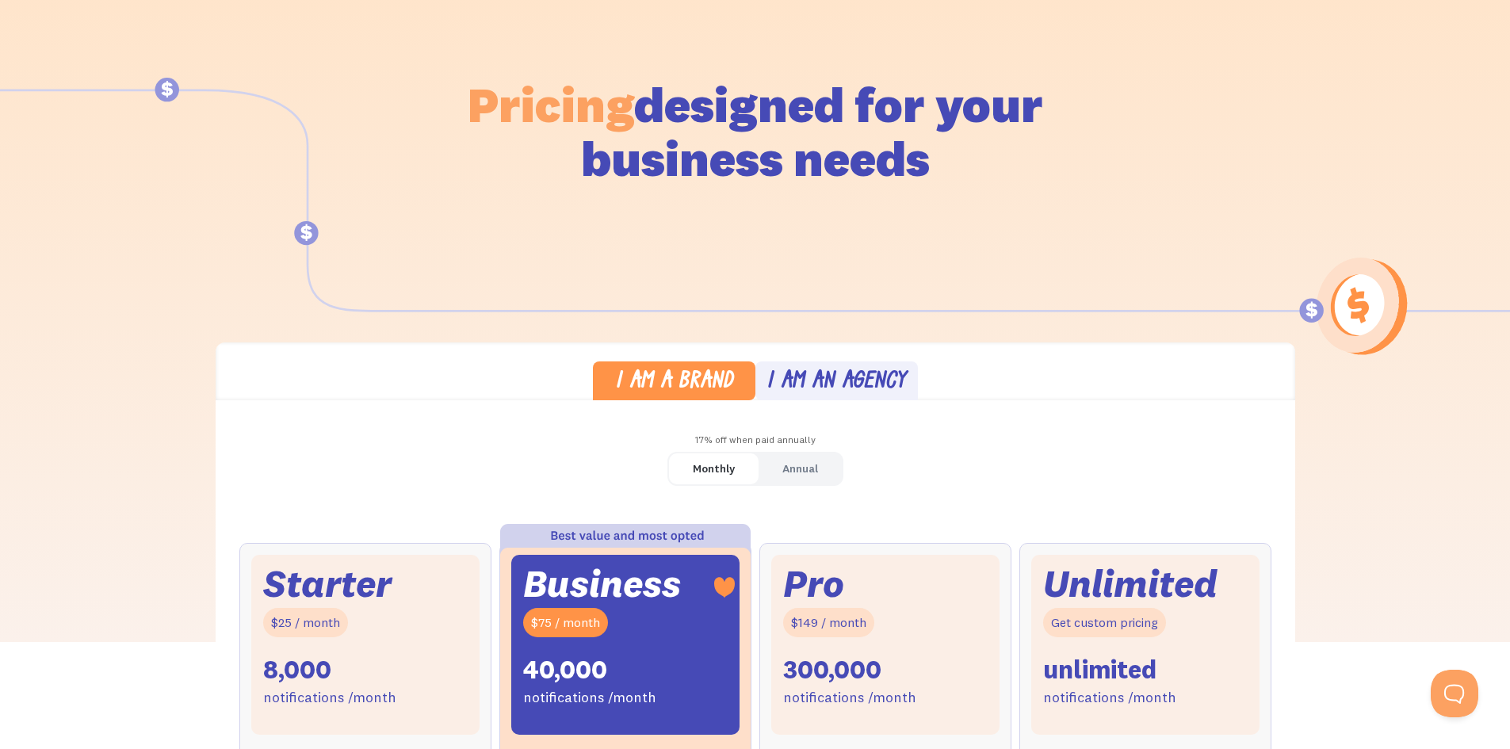
scroll to position [0, 0]
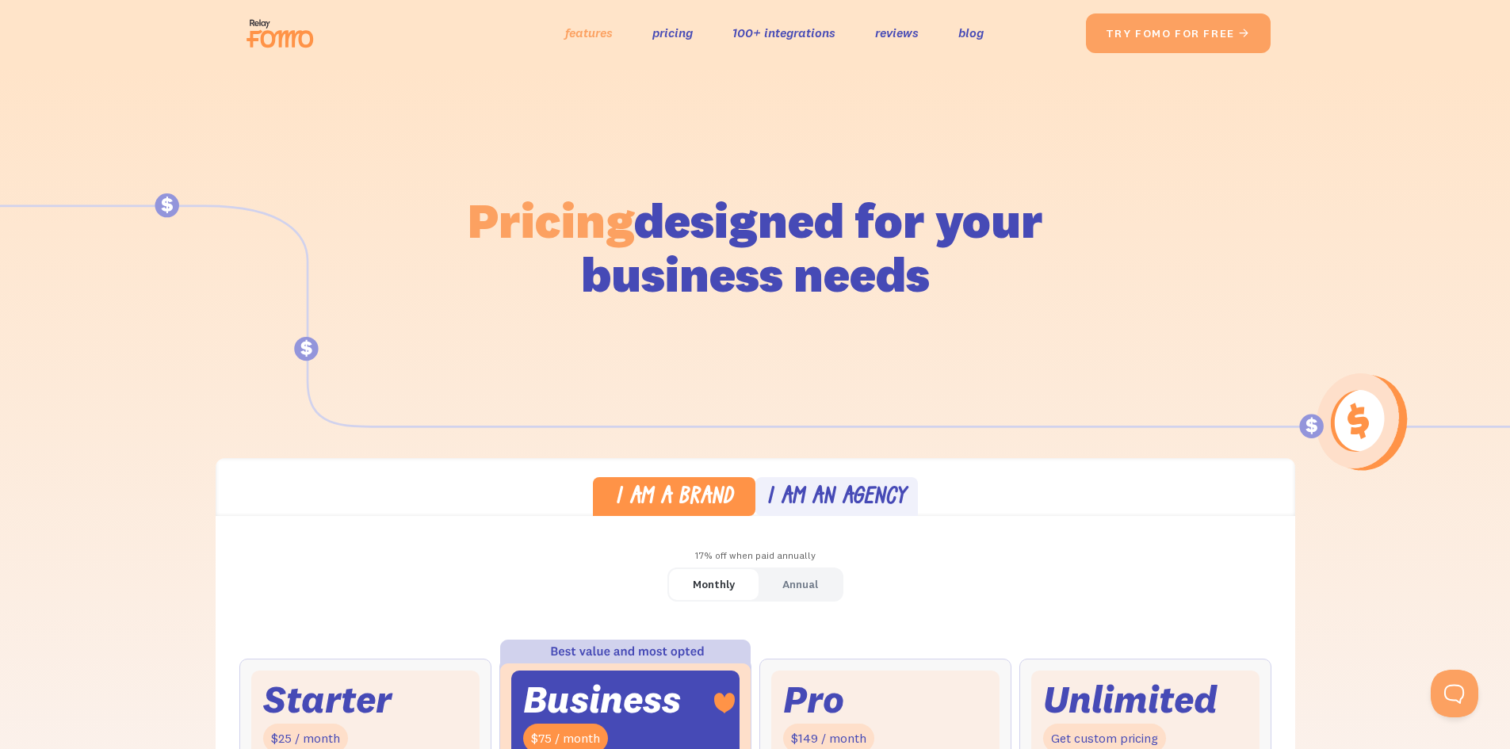
click at [577, 34] on link "features" at bounding box center [589, 32] width 48 height 23
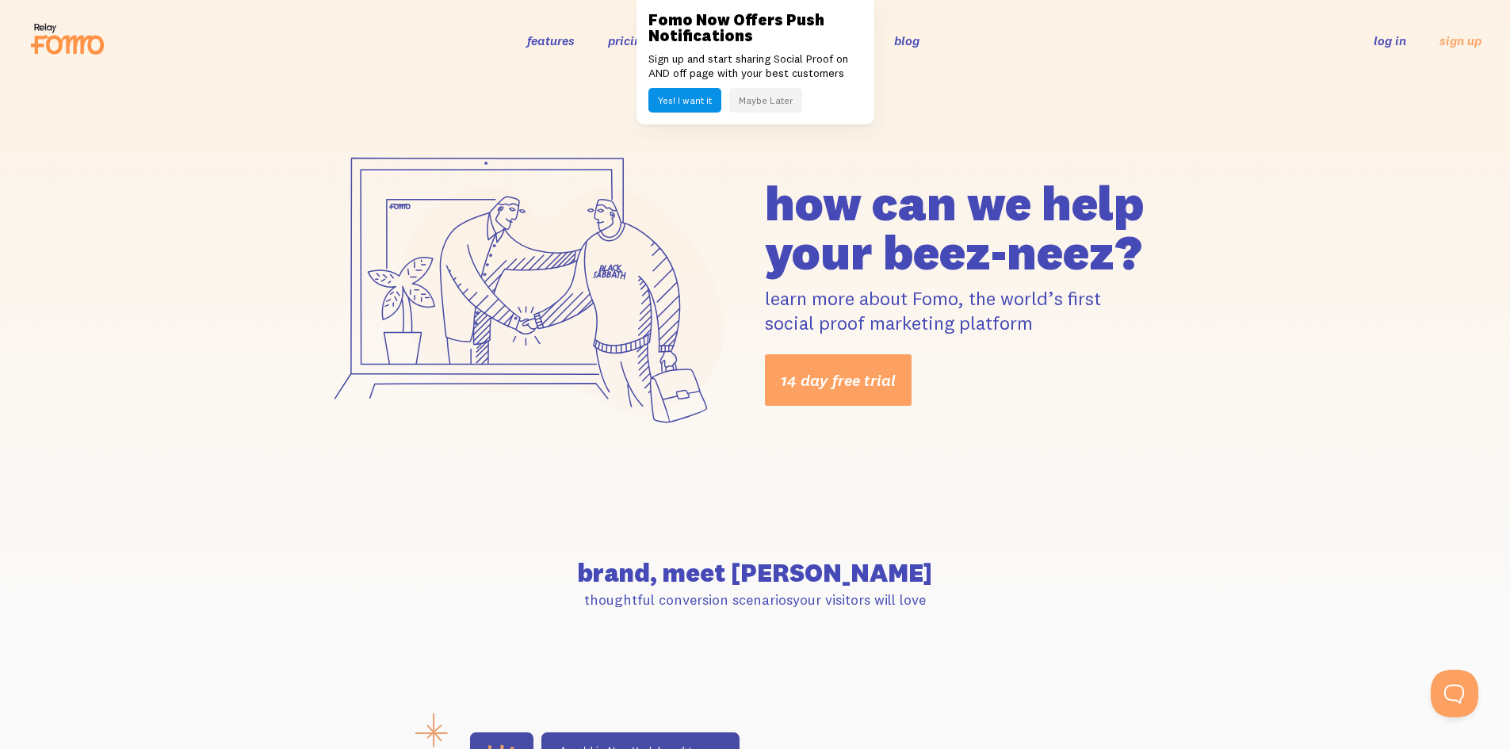
click at [773, 107] on button "Maybe Later" at bounding box center [765, 100] width 73 height 25
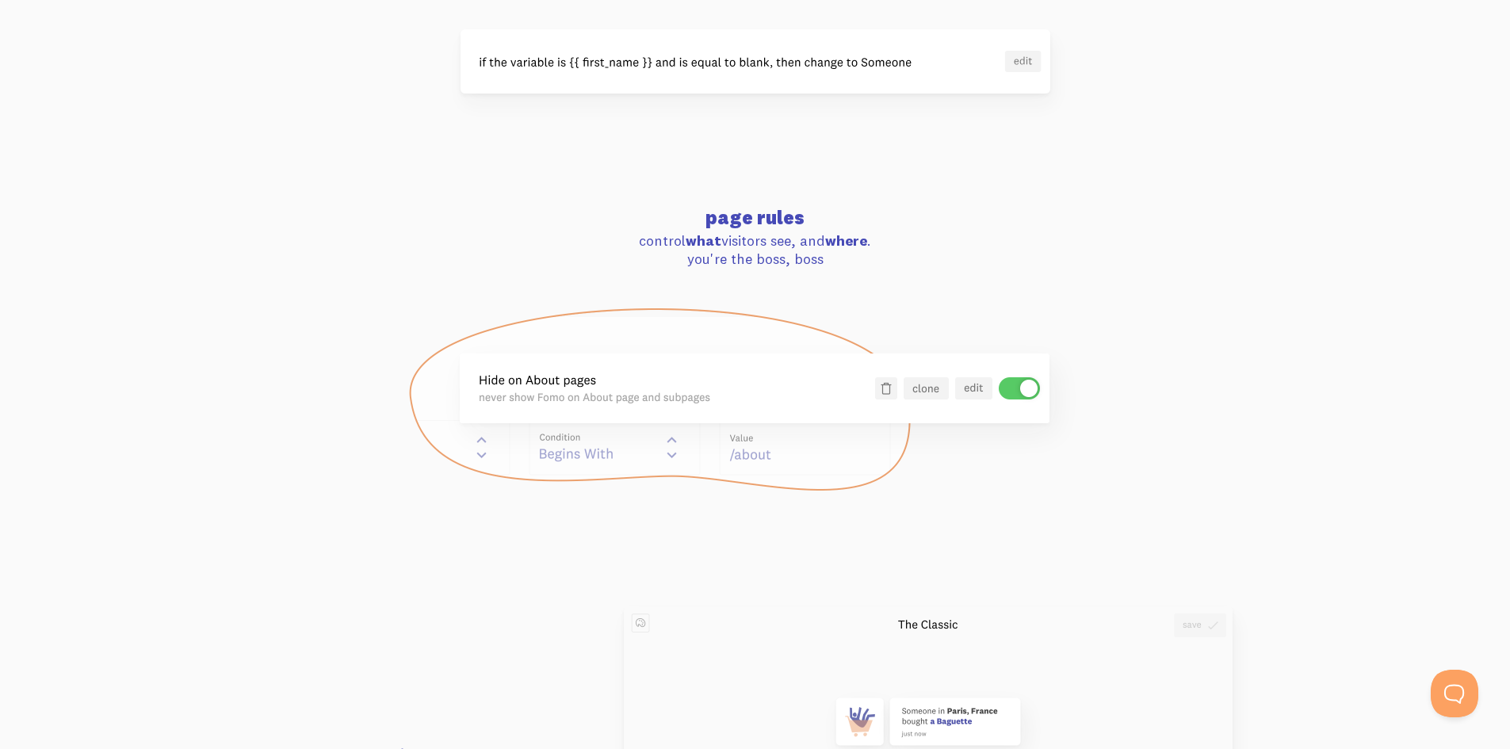
scroll to position [1427, 0]
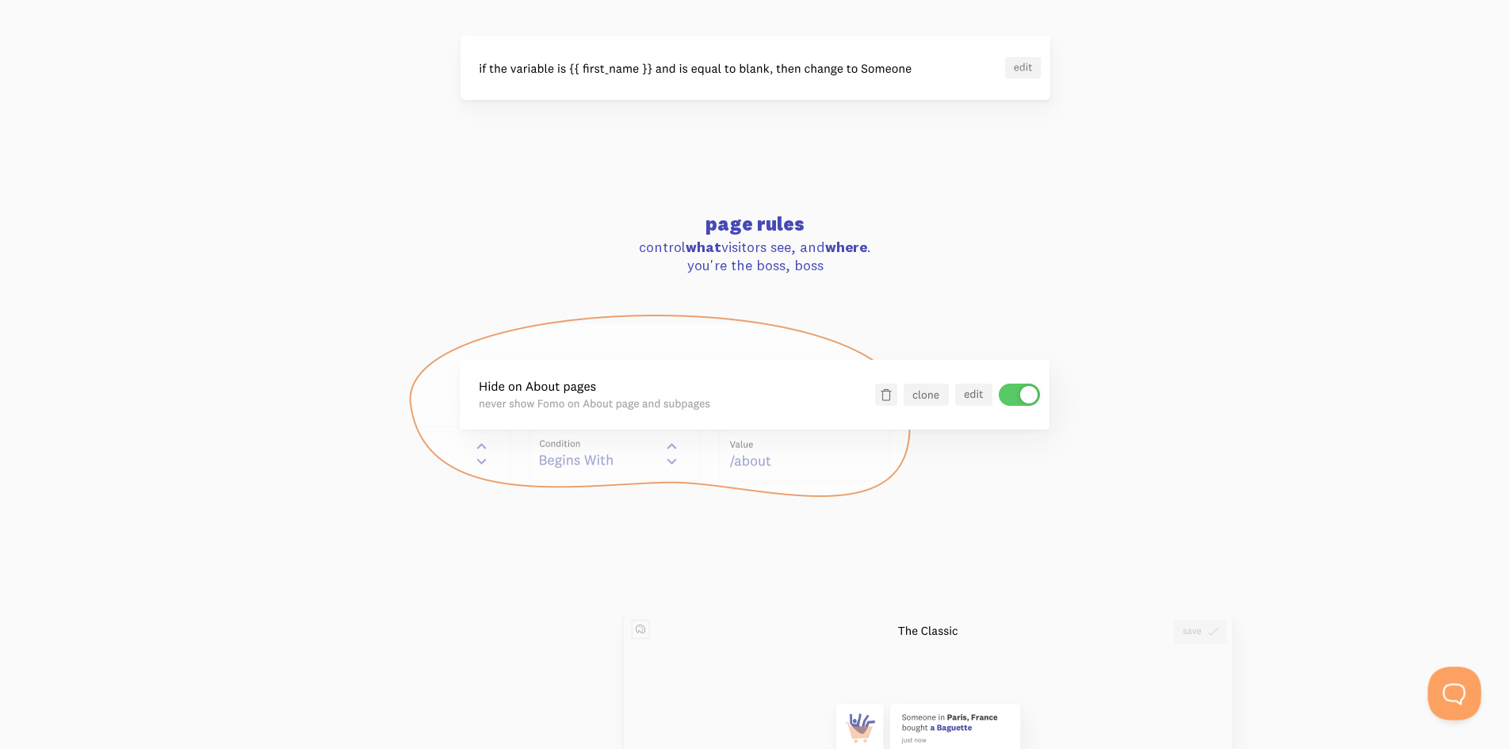
click at [1447, 684] on button "Open Beacon popover" at bounding box center [1452, 691] width 48 height 48
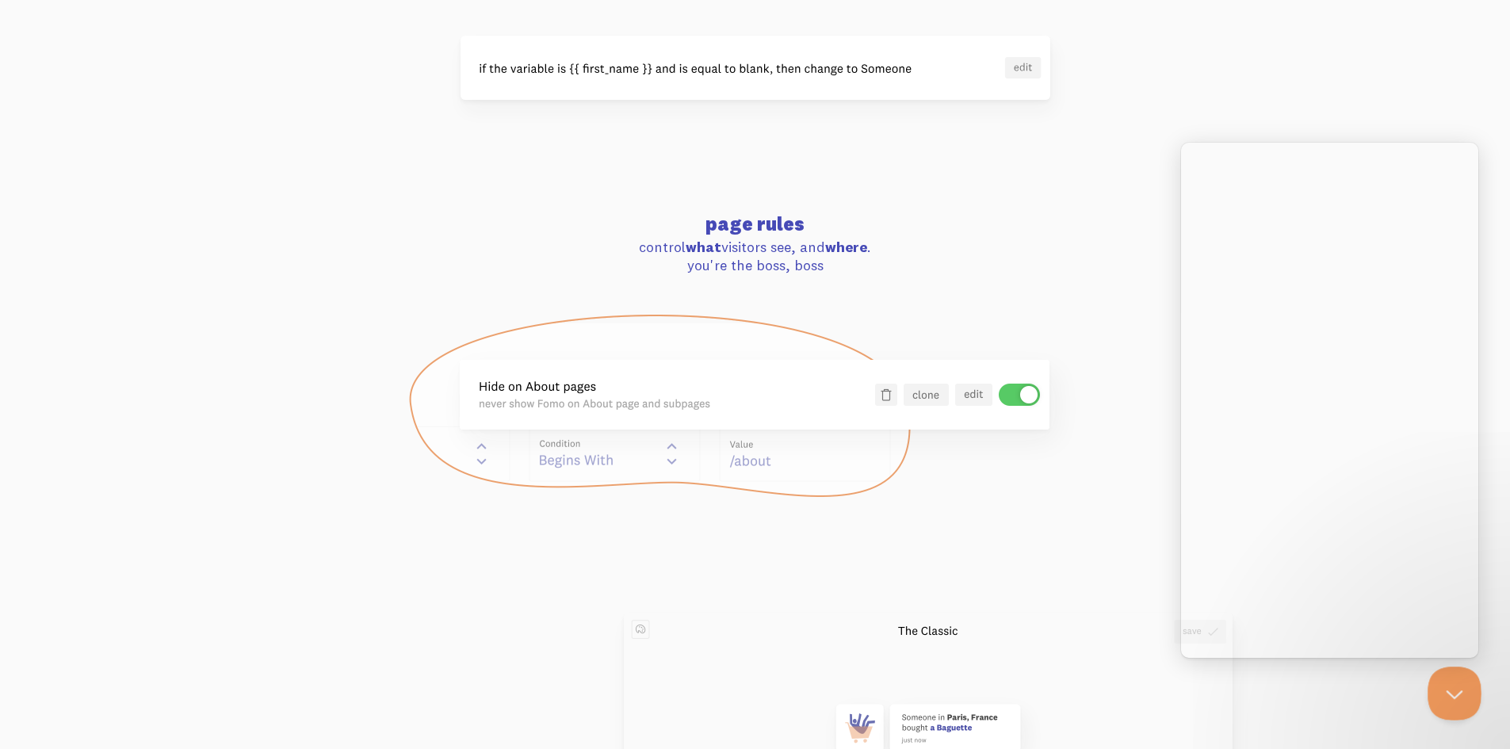
click at [1450, 691] on button "Close Beacon popover" at bounding box center [1452, 691] width 48 height 48
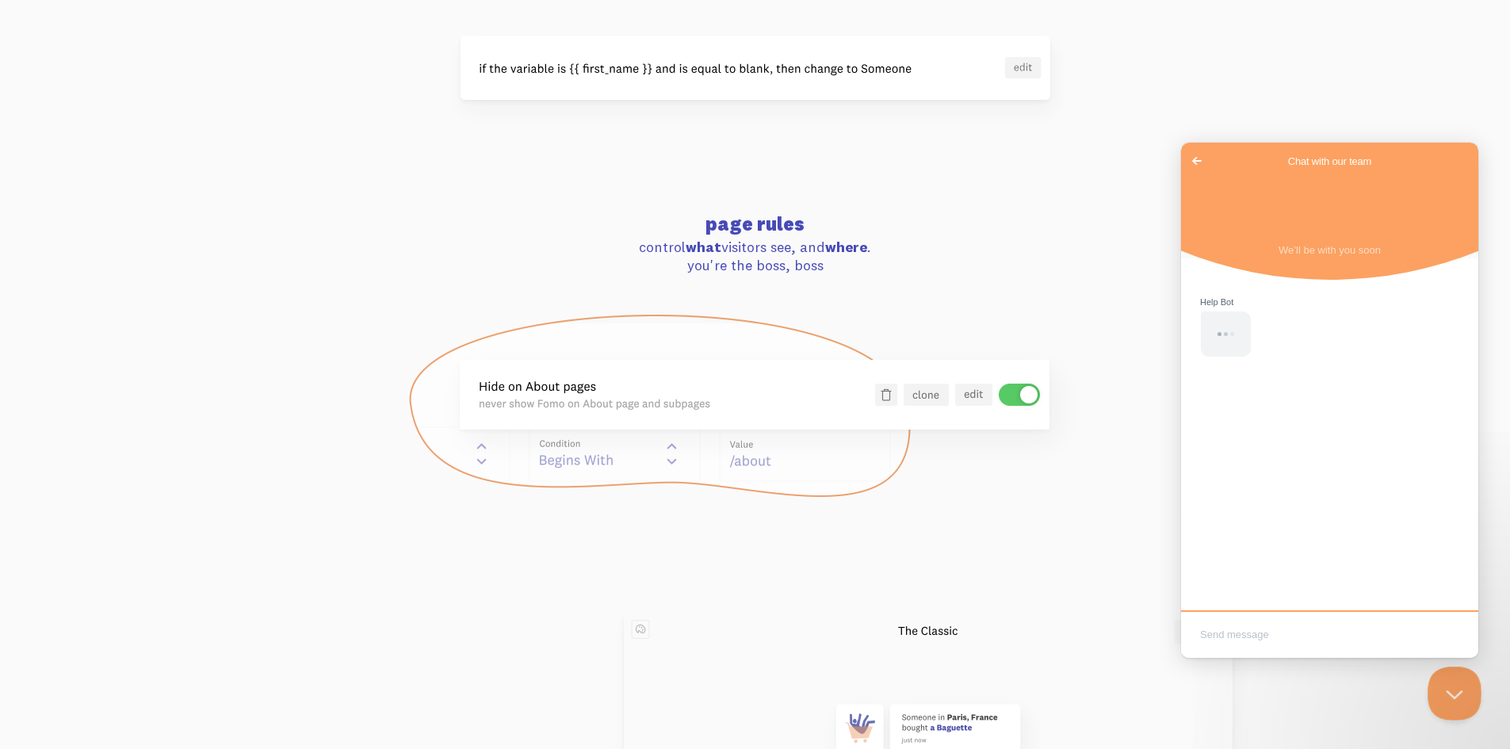
scroll to position [0, 0]
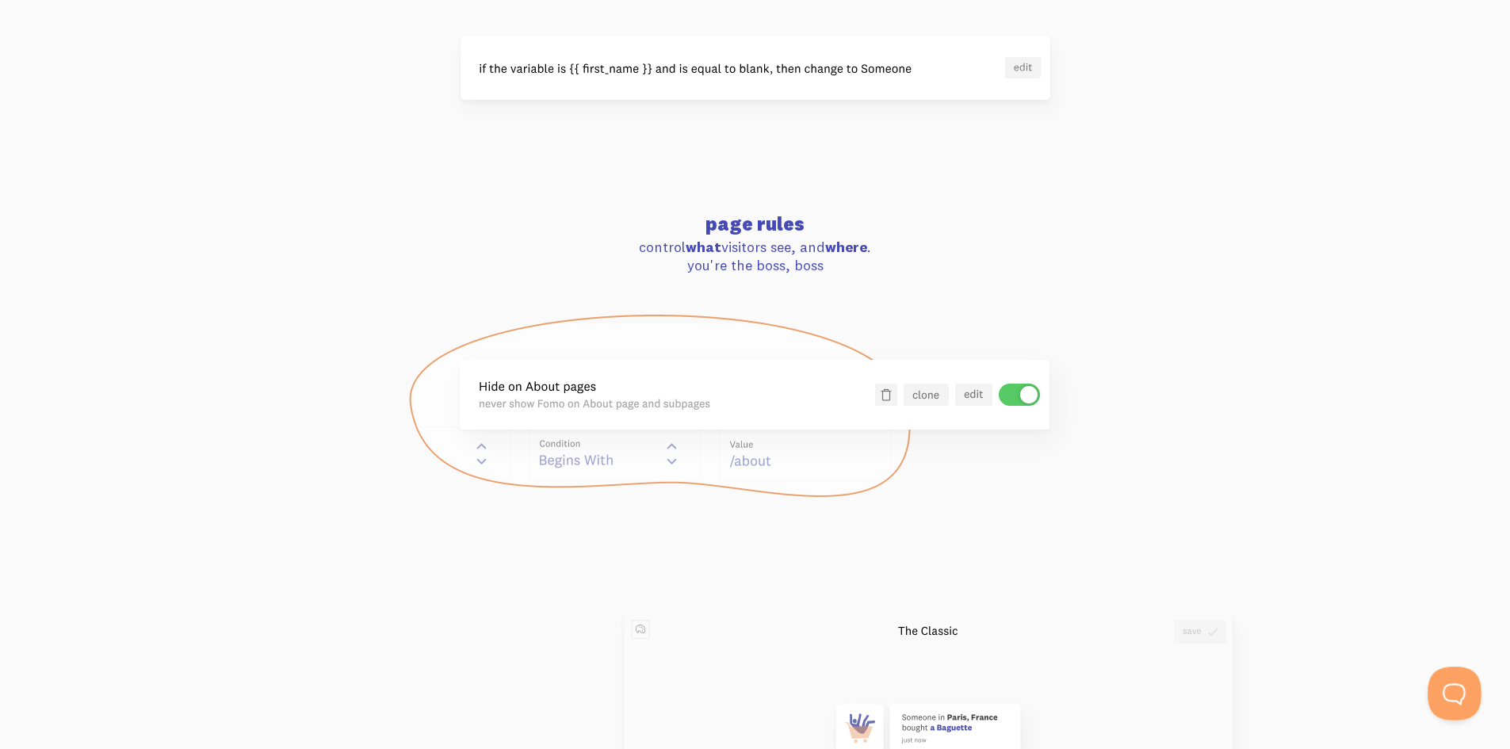
click at [1450, 692] on button "Open Beacon popover" at bounding box center [1452, 691] width 48 height 48
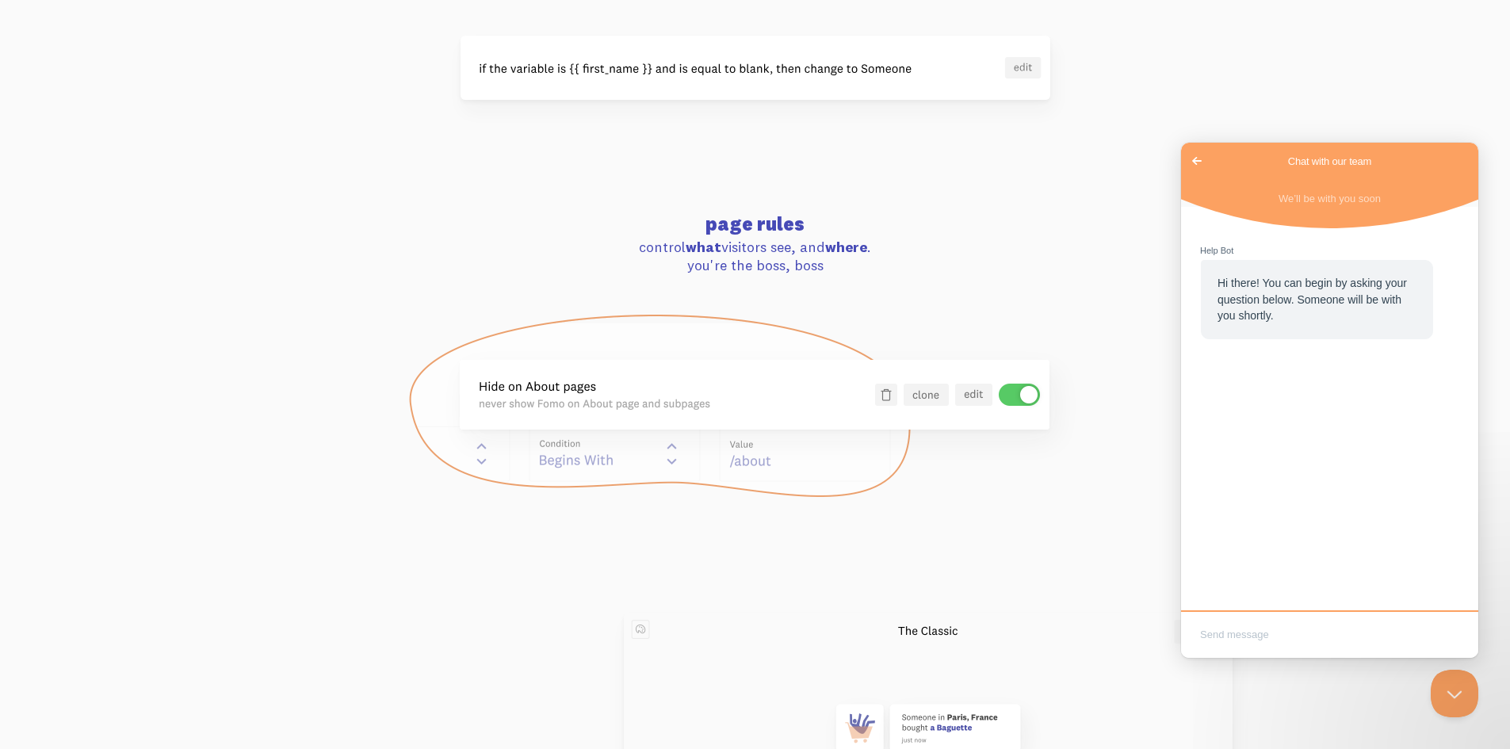
click at [1089, 255] on p "control what visitors see, and where . you're the boss, boss" at bounding box center [755, 256] width 885 height 37
click at [1453, 692] on button "Close Beacon popover" at bounding box center [1452, 691] width 48 height 48
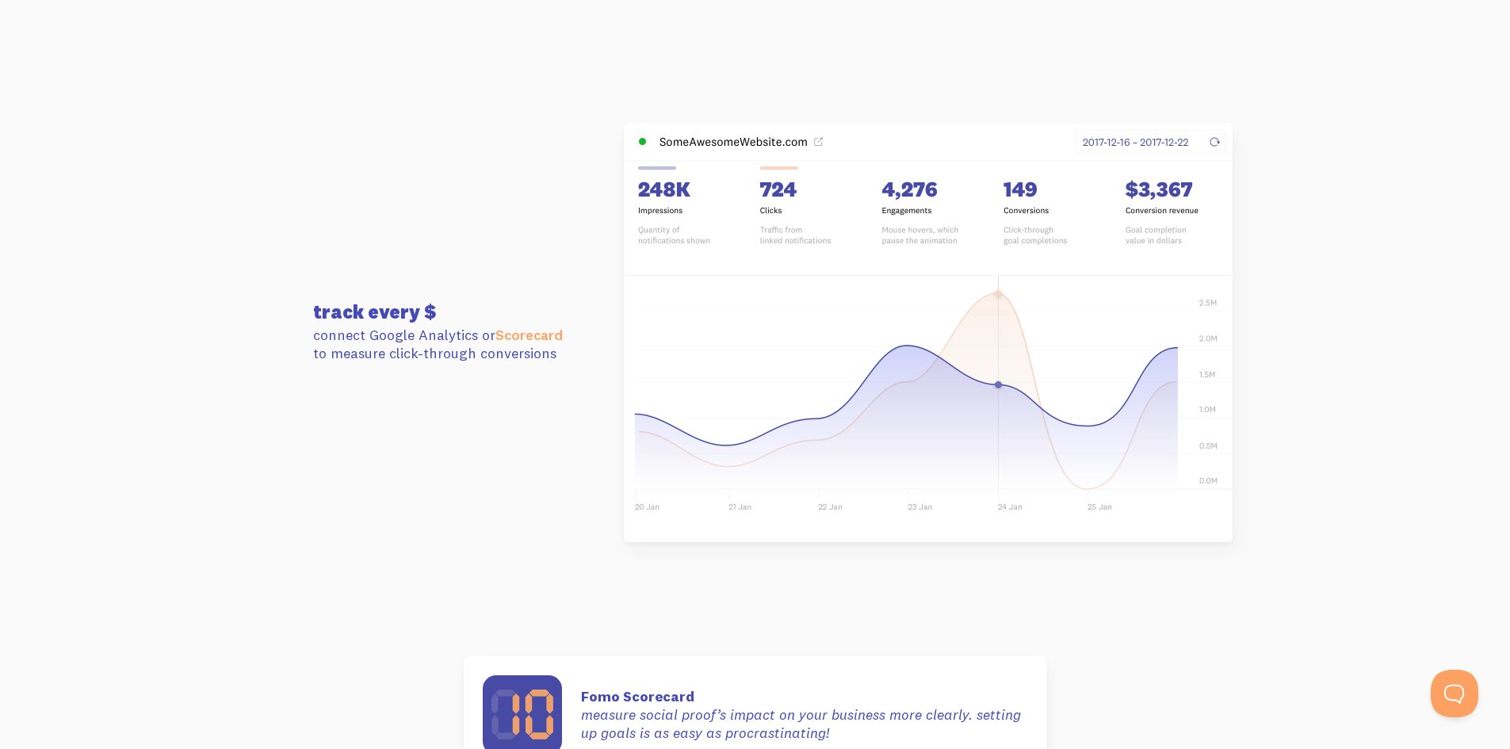
scroll to position [4202, 0]
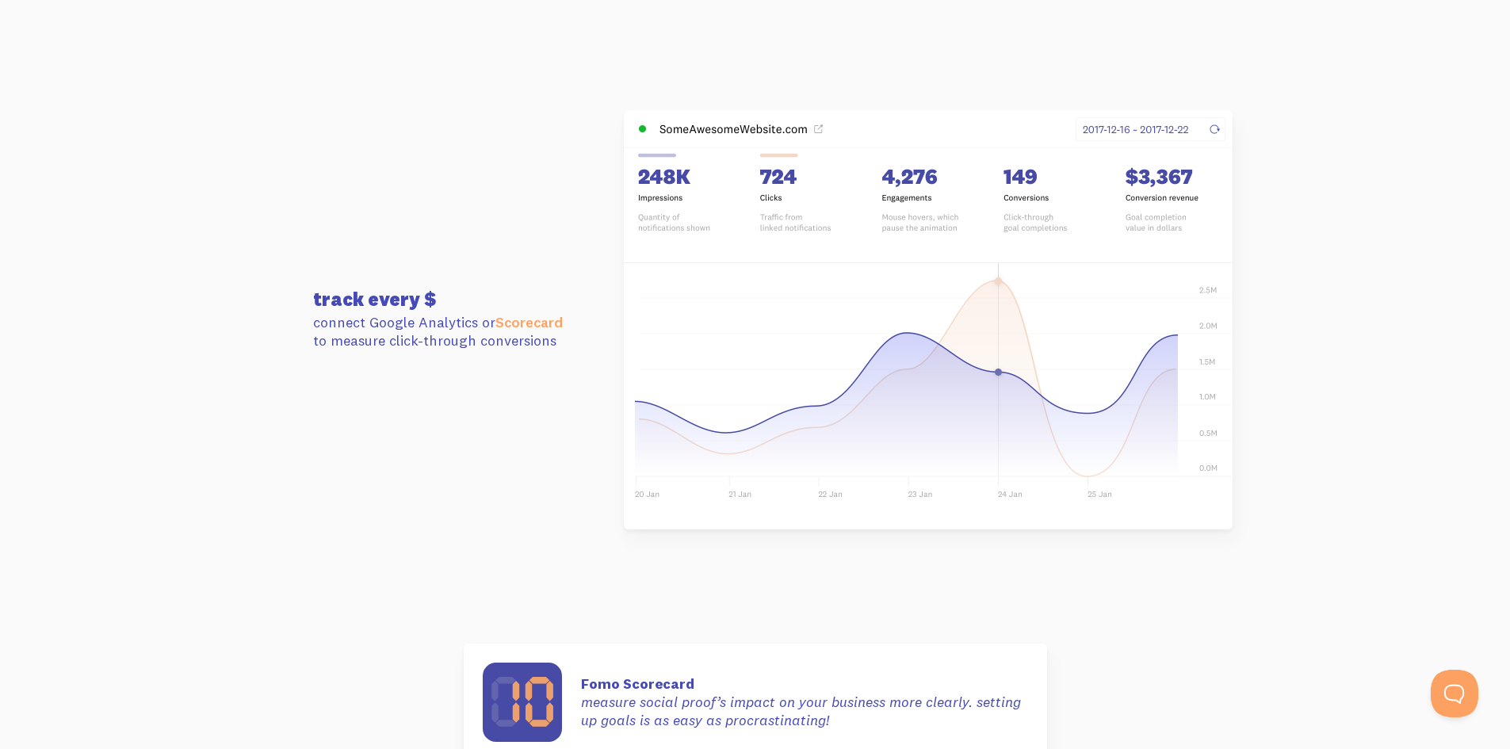
click at [252, 97] on link "This data is verified ⓘ" at bounding box center [230, 96] width 75 height 9
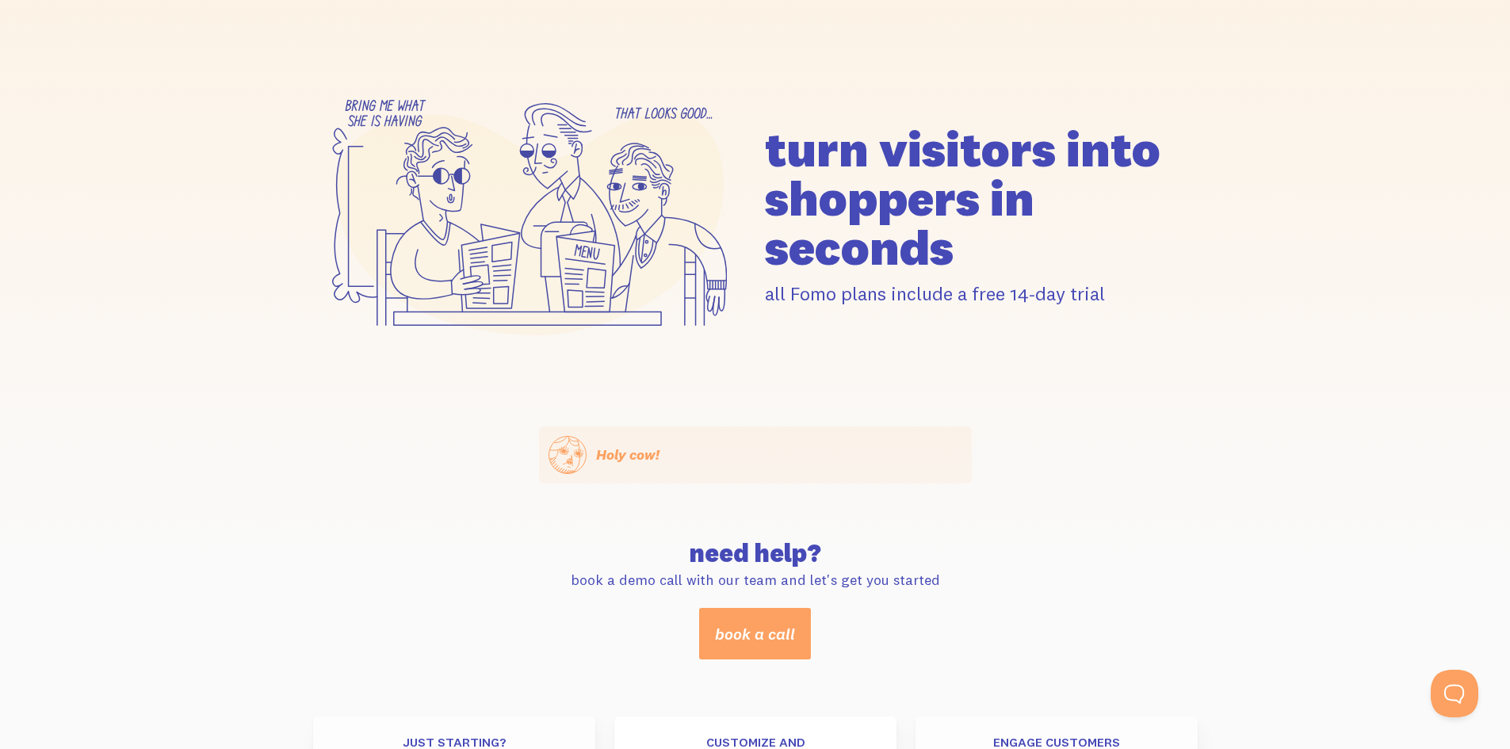
scroll to position [79, 0]
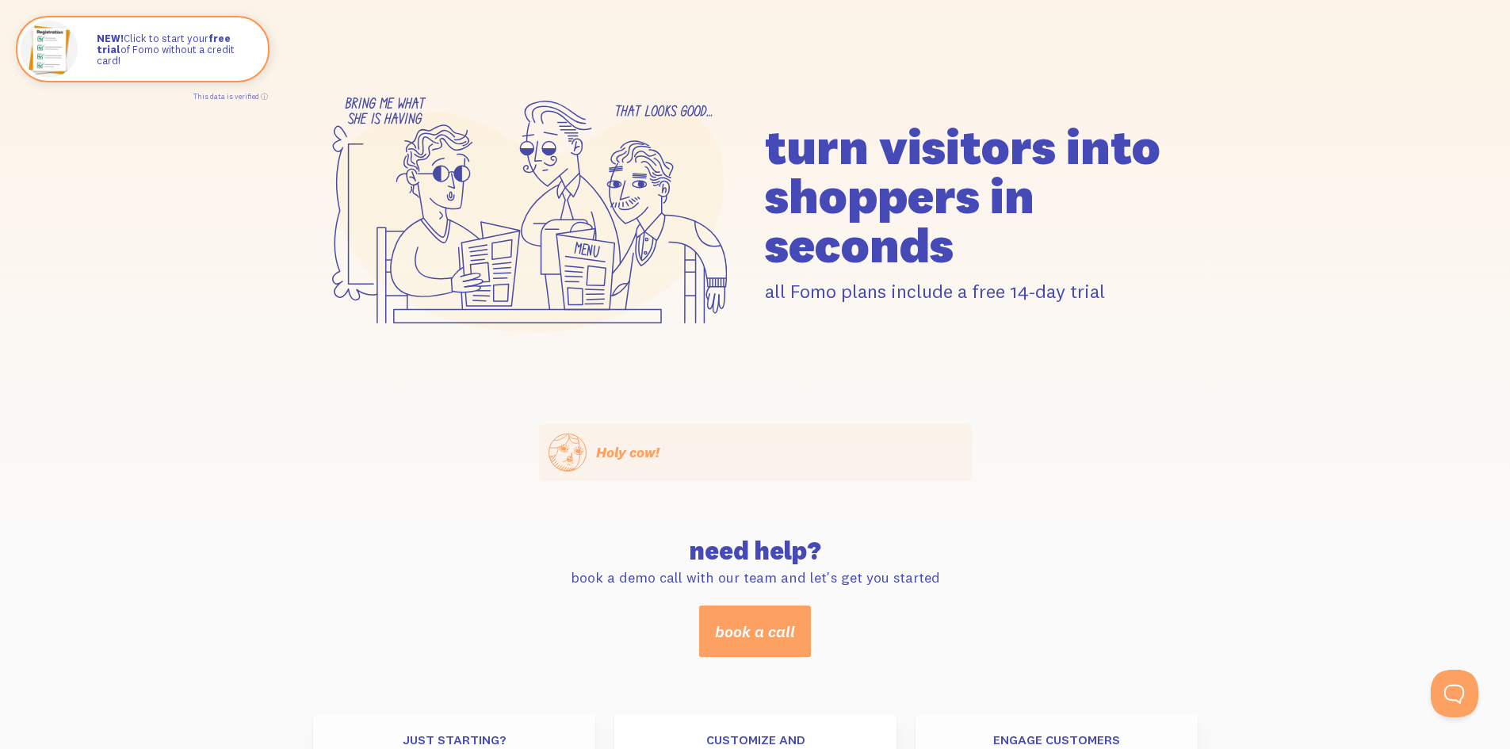
drag, startPoint x: 811, startPoint y: 147, endPoint x: 1016, endPoint y: 252, distance: 230.8
click at [1016, 252] on h1 "turn visitors into shoppers in seconds" at bounding box center [981, 195] width 433 height 147
click at [1067, 264] on h1 "turn visitors into shoppers in seconds" at bounding box center [981, 195] width 433 height 147
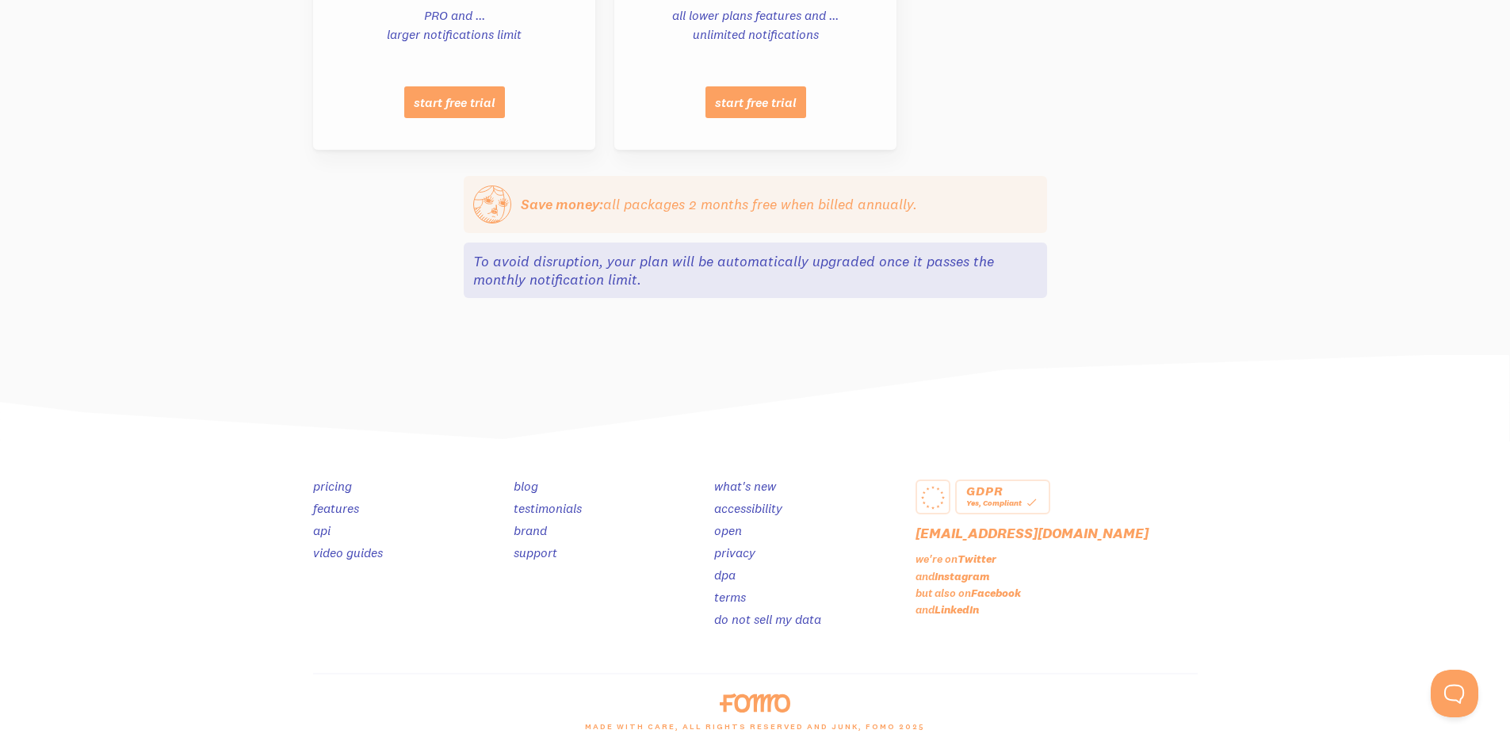
scroll to position [1633, 0]
click at [323, 528] on link "api" at bounding box center [321, 529] width 17 height 16
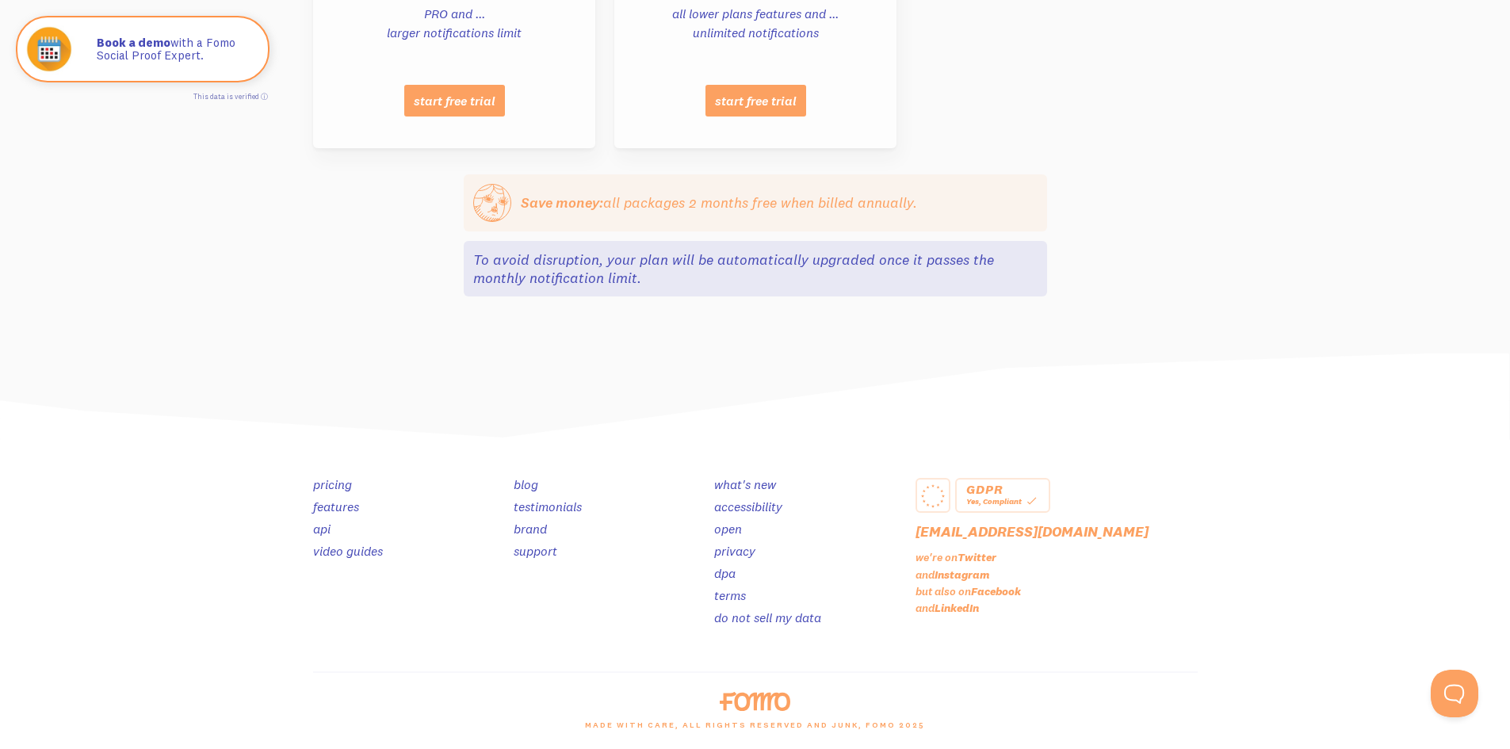
click at [336, 502] on link "features" at bounding box center [336, 507] width 46 height 16
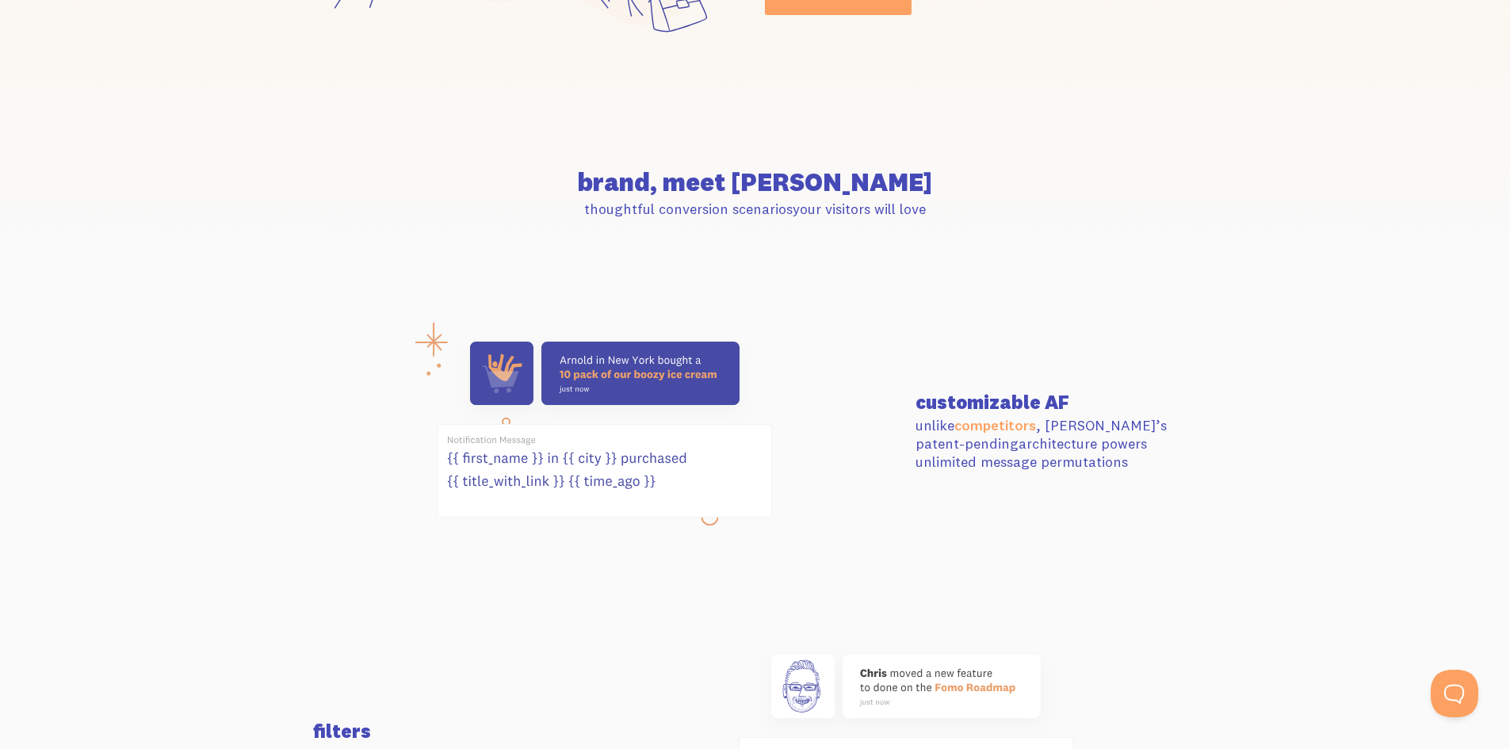
scroll to position [396, 0]
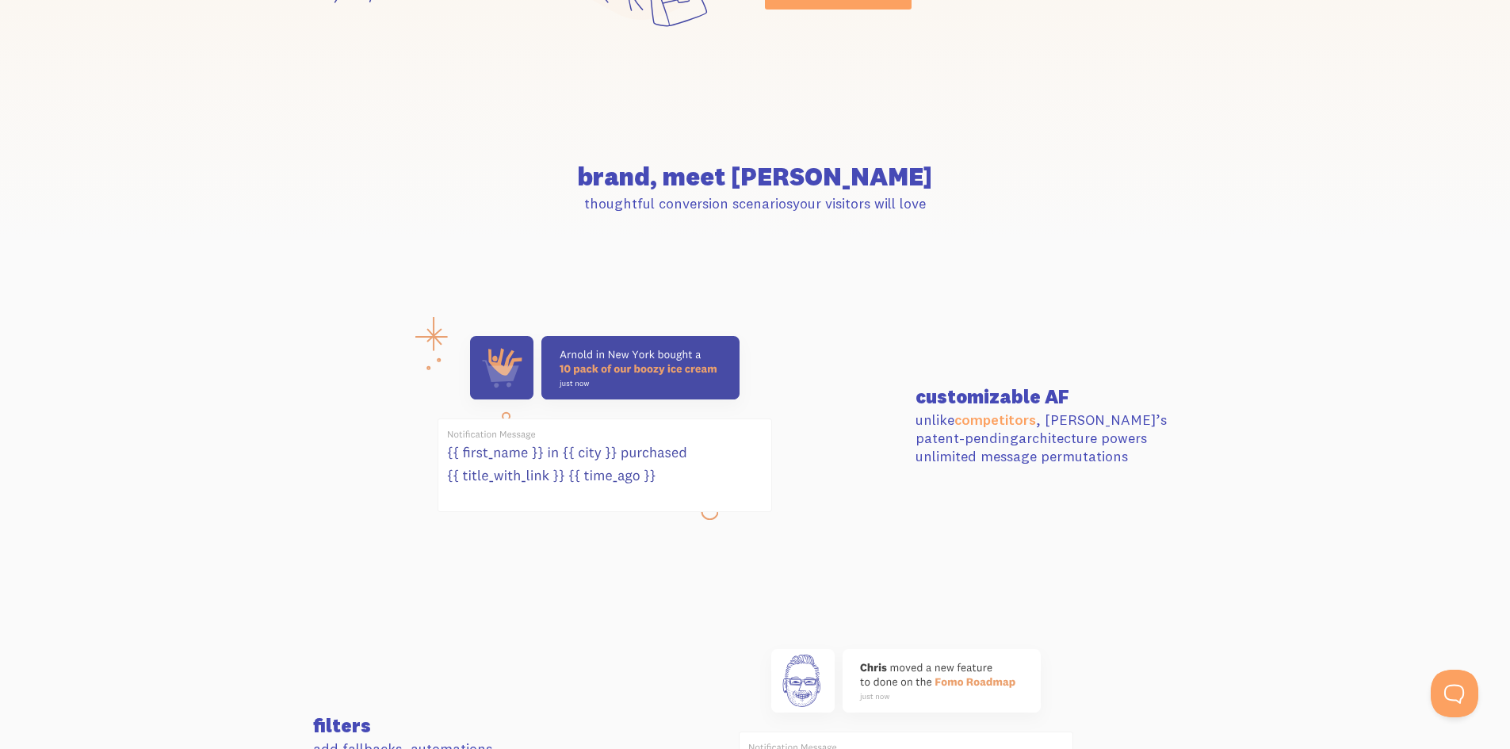
drag, startPoint x: 931, startPoint y: 429, endPoint x: 1149, endPoint y: 459, distance: 220.1
click at [1149, 459] on p "unlike competitors , Fomo’s patent-pending architecture powers unlimited messag…" at bounding box center [1057, 438] width 282 height 55
click at [1123, 467] on div "customizable AF unlike competitors , Fomo’s patent-pending architecture powers …" at bounding box center [756, 426] width 904 height 199
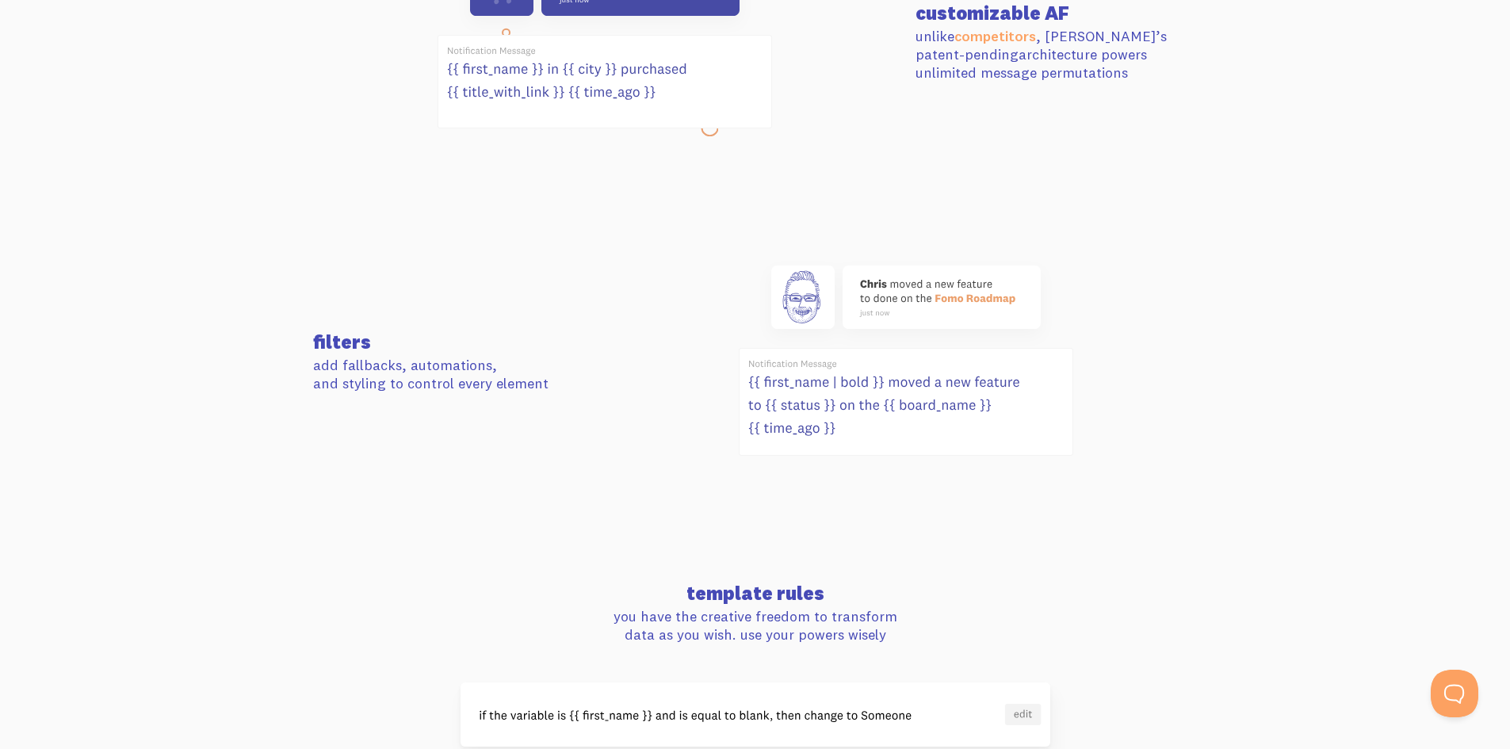
scroll to position [793, 0]
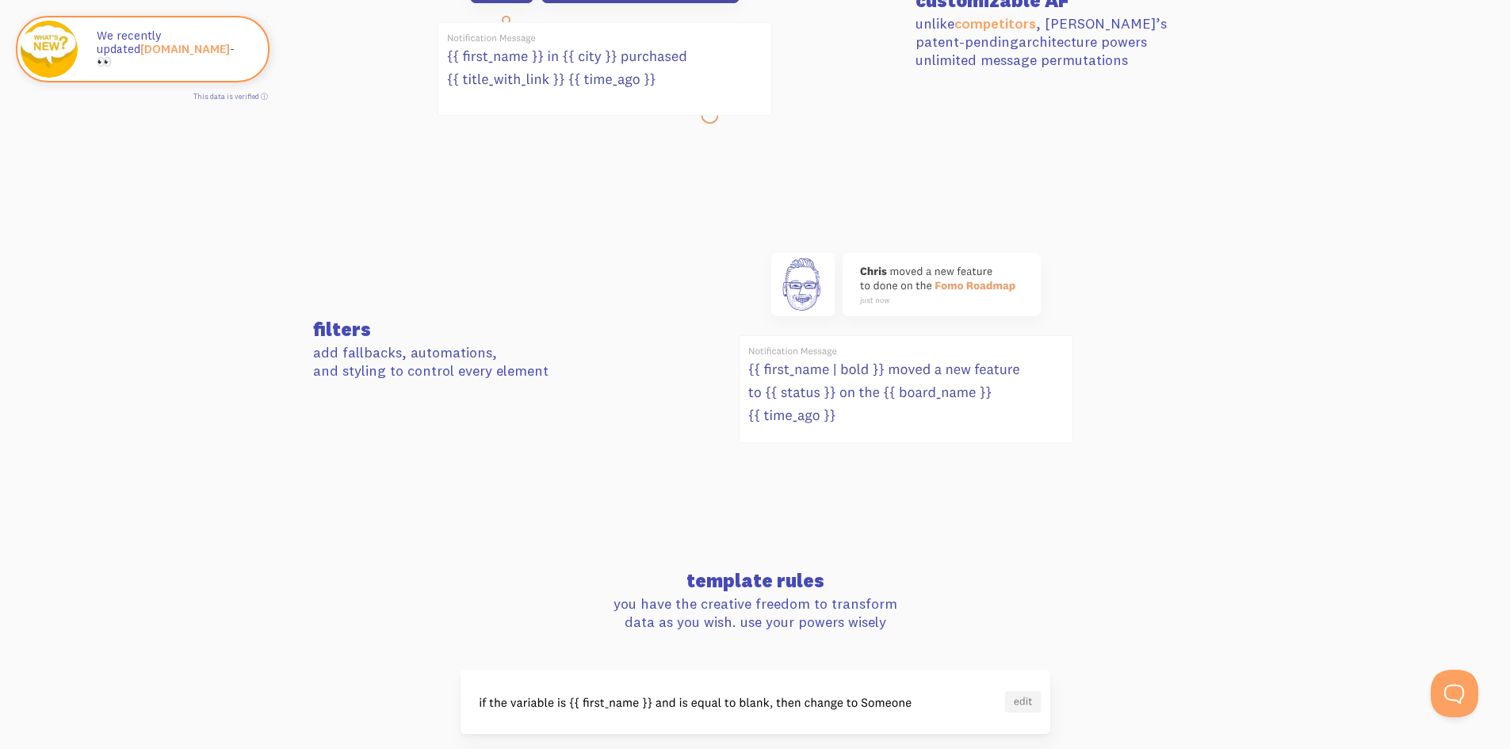
drag, startPoint x: 867, startPoint y: 266, endPoint x: 1012, endPoint y: 277, distance: 145.5
click at [1010, 277] on use at bounding box center [906, 284] width 270 height 63
drag, startPoint x: 832, startPoint y: 420, endPoint x: 746, endPoint y: 366, distance: 102.3
click at [751, 366] on icon at bounding box center [883, 393] width 270 height 59
drag, startPoint x: 353, startPoint y: 347, endPoint x: 557, endPoint y: 370, distance: 205.1
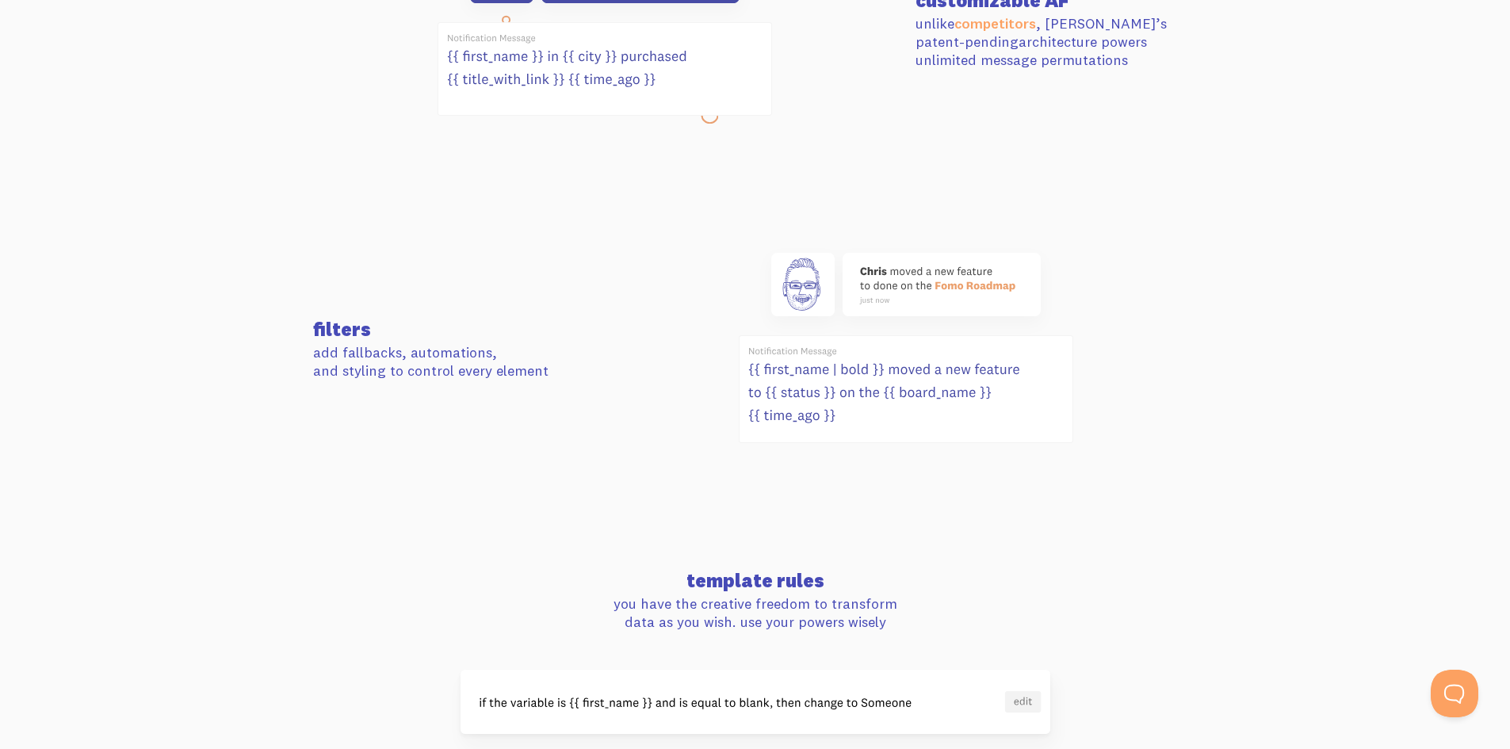
click at [557, 370] on p "add fallbacks, automations, and styling to control every element" at bounding box center [454, 361] width 282 height 37
drag, startPoint x: 532, startPoint y: 373, endPoint x: 301, endPoint y: 351, distance: 231.7
click at [301, 351] on section "filters add fallbacks, automations, and styling to control every element" at bounding box center [755, 349] width 1510 height 327
click at [301, 352] on section "filters add fallbacks, automations, and styling to control every element" at bounding box center [755, 349] width 1510 height 327
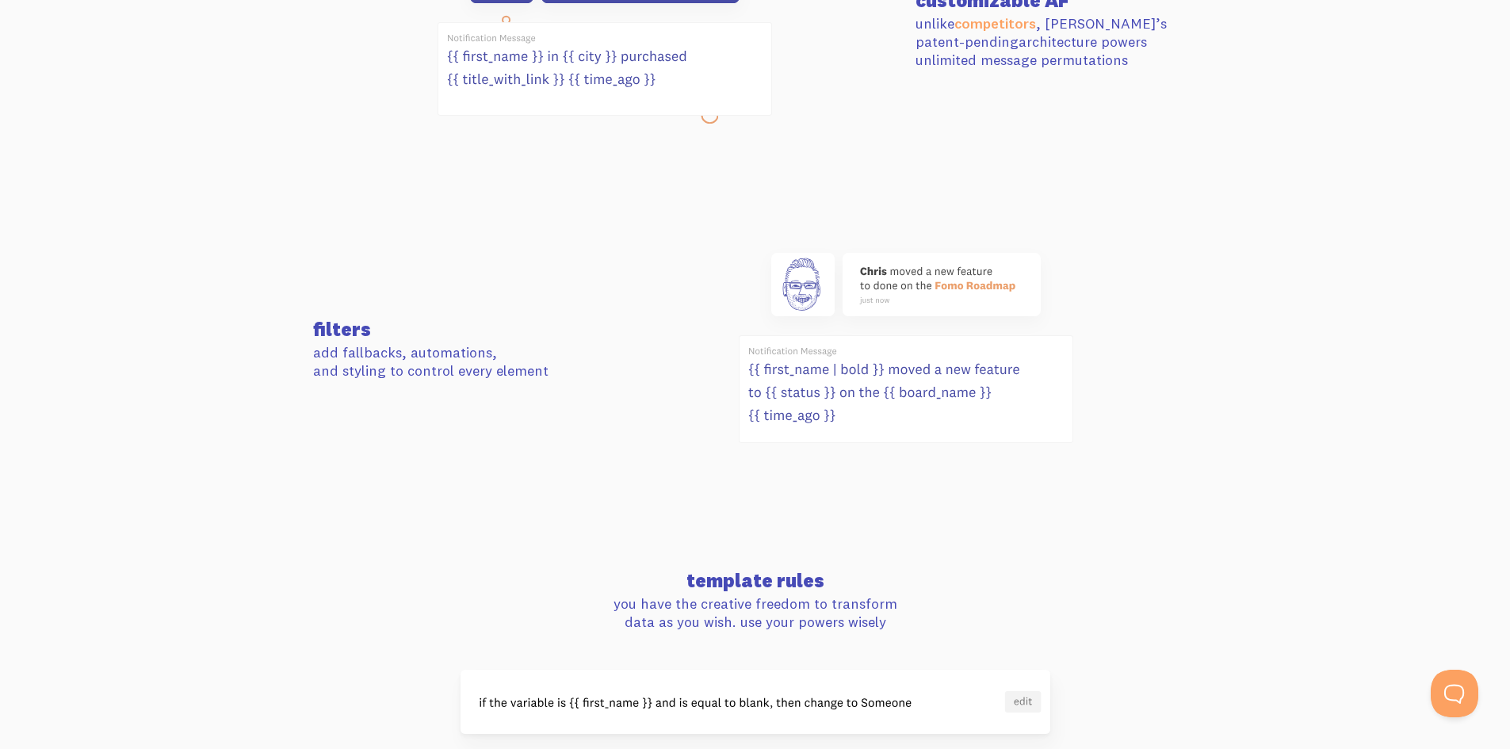
drag, startPoint x: 347, startPoint y: 355, endPoint x: 592, endPoint y: 369, distance: 245.4
click at [592, 369] on p "add fallbacks, automations, and styling to control every element" at bounding box center [454, 361] width 282 height 37
click at [591, 373] on p "add fallbacks, automations, and styling to control every element" at bounding box center [454, 361] width 282 height 37
drag, startPoint x: 469, startPoint y: 381, endPoint x: 308, endPoint y: 351, distance: 163.0
click at [309, 351] on div "filters add fallbacks, automations, and styling to control every element" at bounding box center [454, 350] width 301 height 61
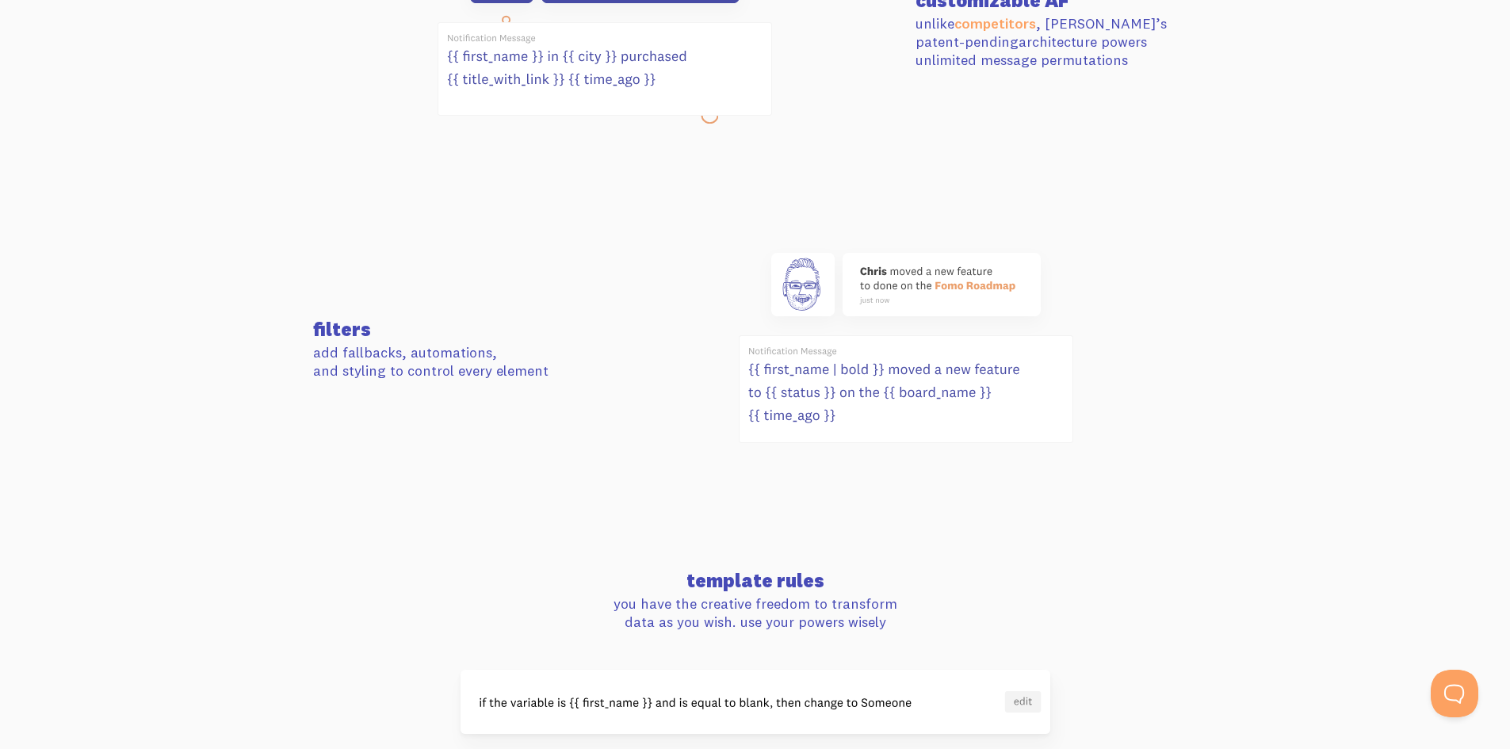
click at [308, 351] on div "filters add fallbacks, automations, and styling to control every element" at bounding box center [454, 350] width 301 height 61
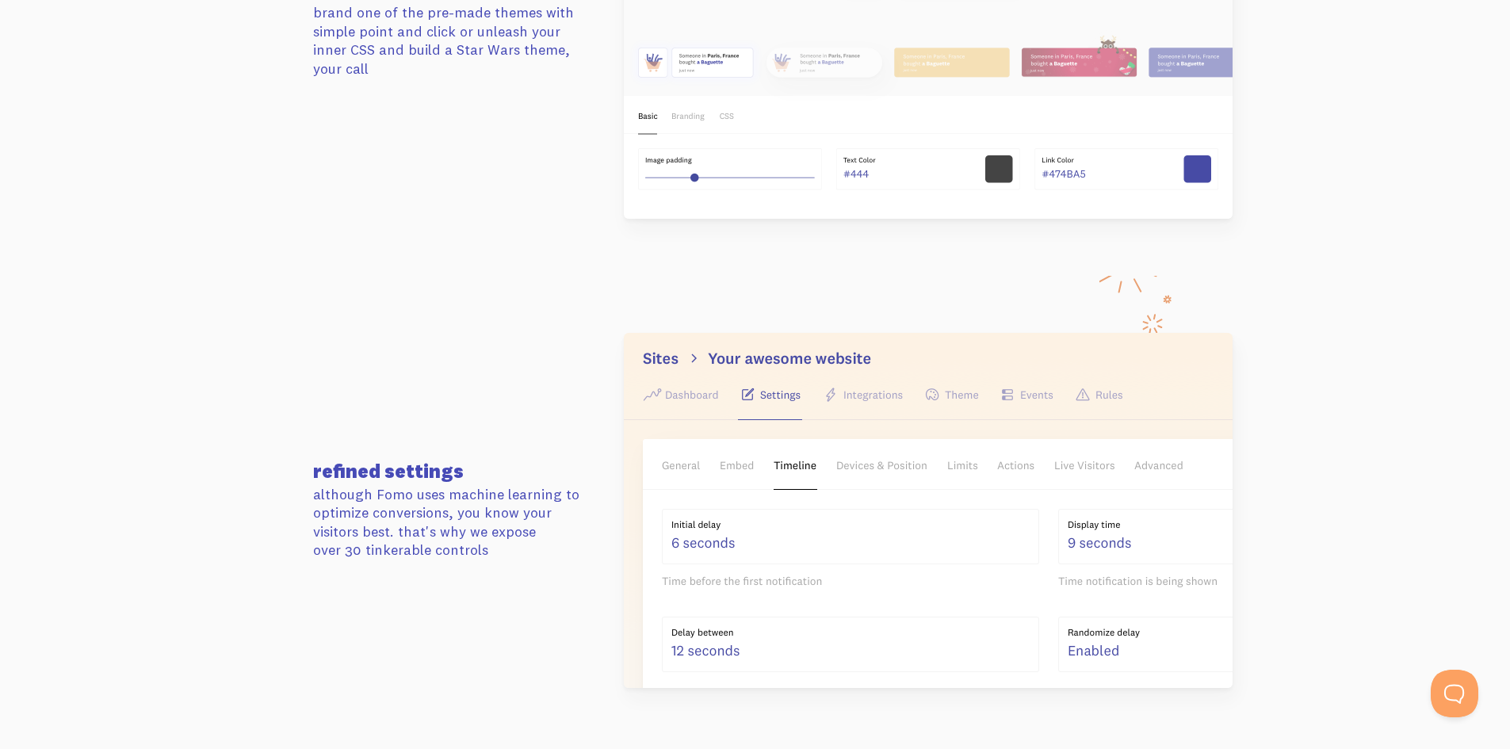
scroll to position [2220, 0]
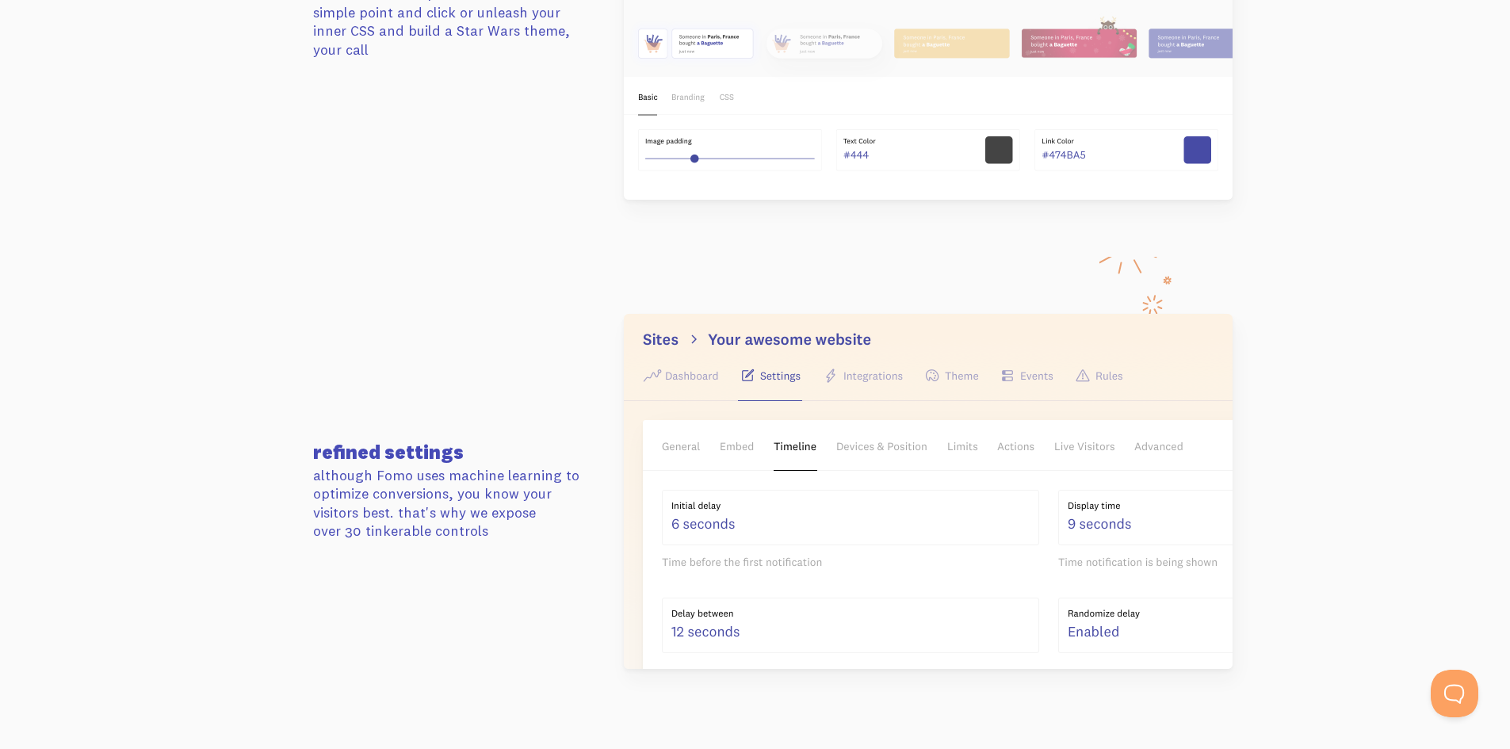
click at [873, 369] on img at bounding box center [928, 491] width 609 height 355
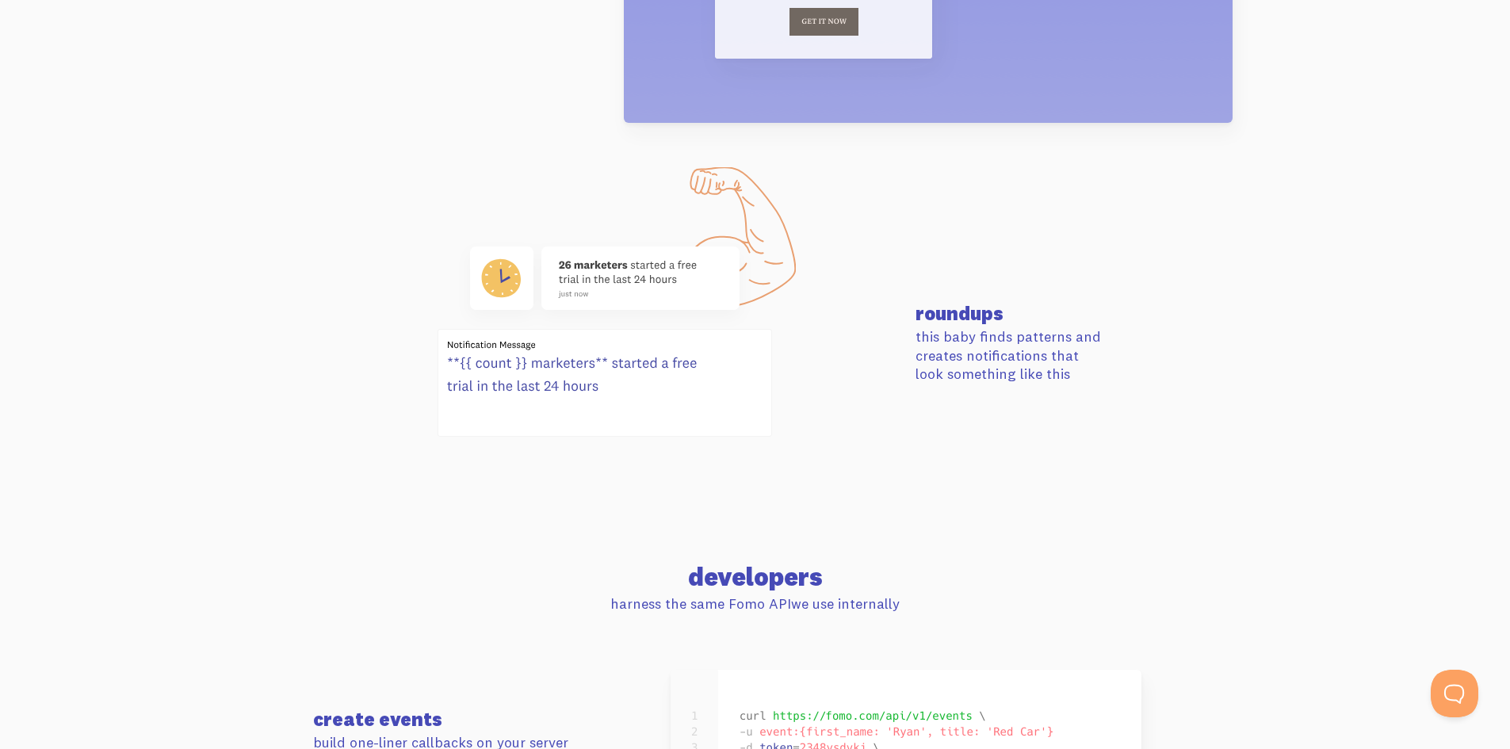
scroll to position [6422, 0]
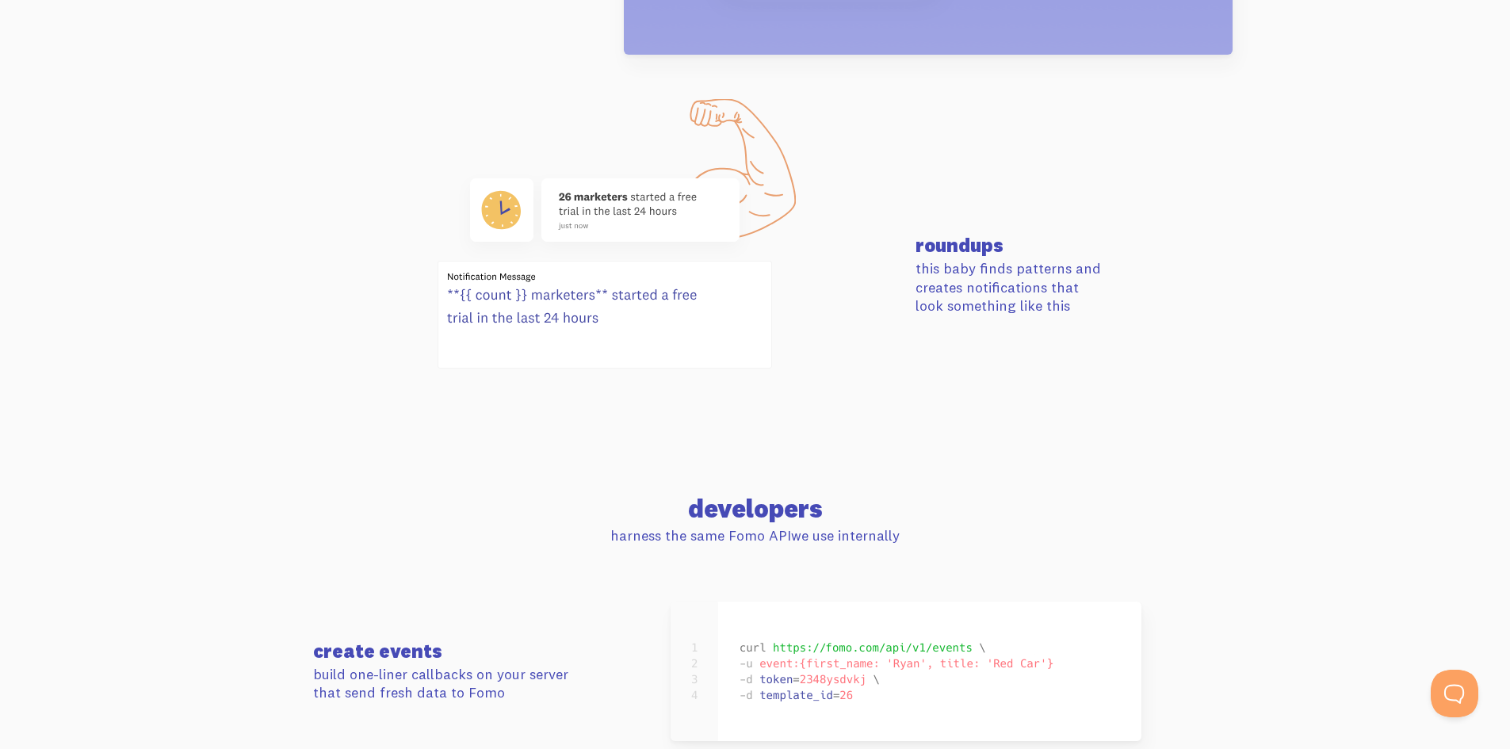
drag, startPoint x: 514, startPoint y: 296, endPoint x: 697, endPoint y: 314, distance: 184.1
click at [697, 314] on icon at bounding box center [604, 315] width 333 height 106
drag, startPoint x: 919, startPoint y: 244, endPoint x: 1060, endPoint y: 319, distance: 159.6
click at [1054, 315] on div "roundups this baby finds patterns and creates notifications that look something…" at bounding box center [1056, 274] width 301 height 79
click at [1060, 319] on div "roundups this baby finds patterns and creates notifications that look something…" at bounding box center [756, 275] width 904 height 213
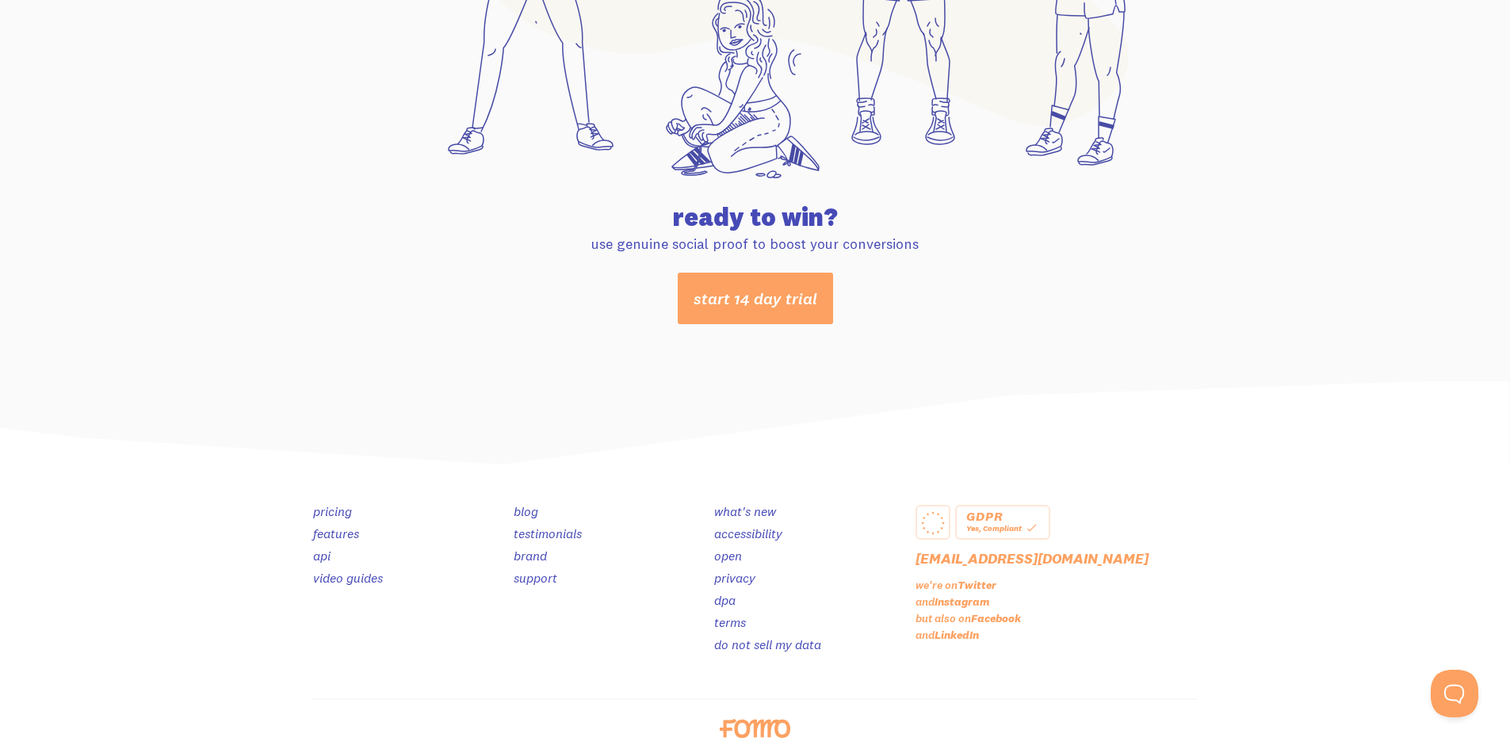
scroll to position [8313, 0]
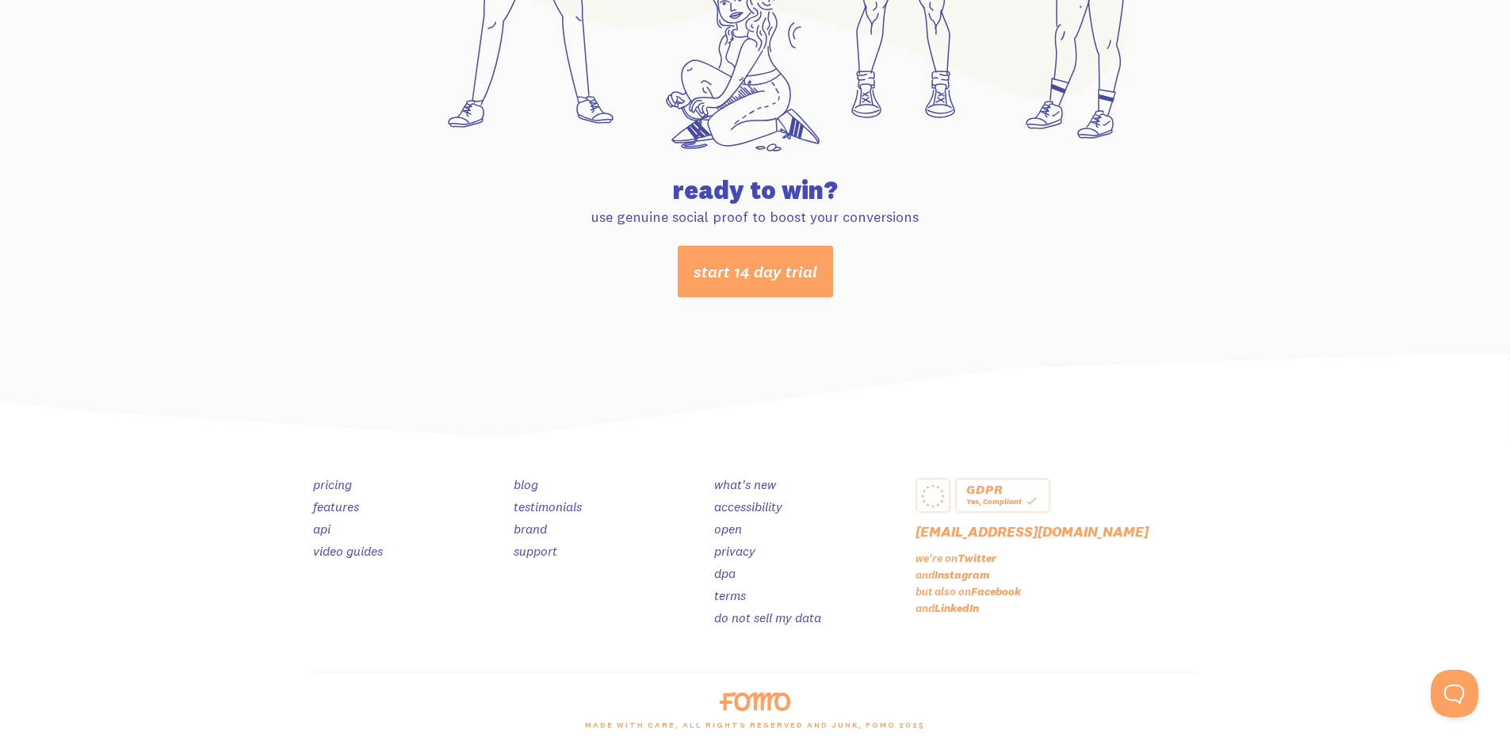
click at [341, 511] on link "features" at bounding box center [336, 507] width 46 height 16
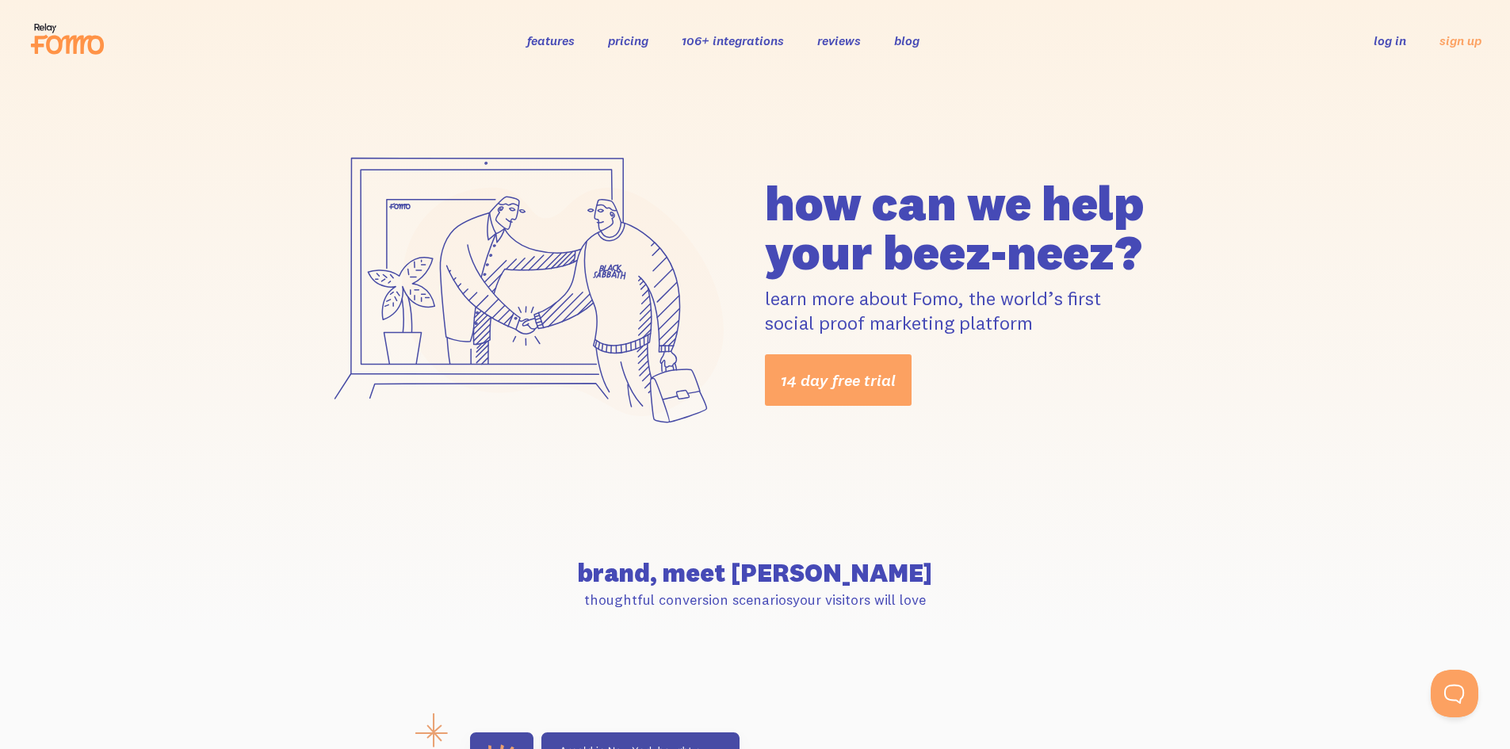
click at [733, 36] on link "106+ integrations" at bounding box center [733, 41] width 102 height 16
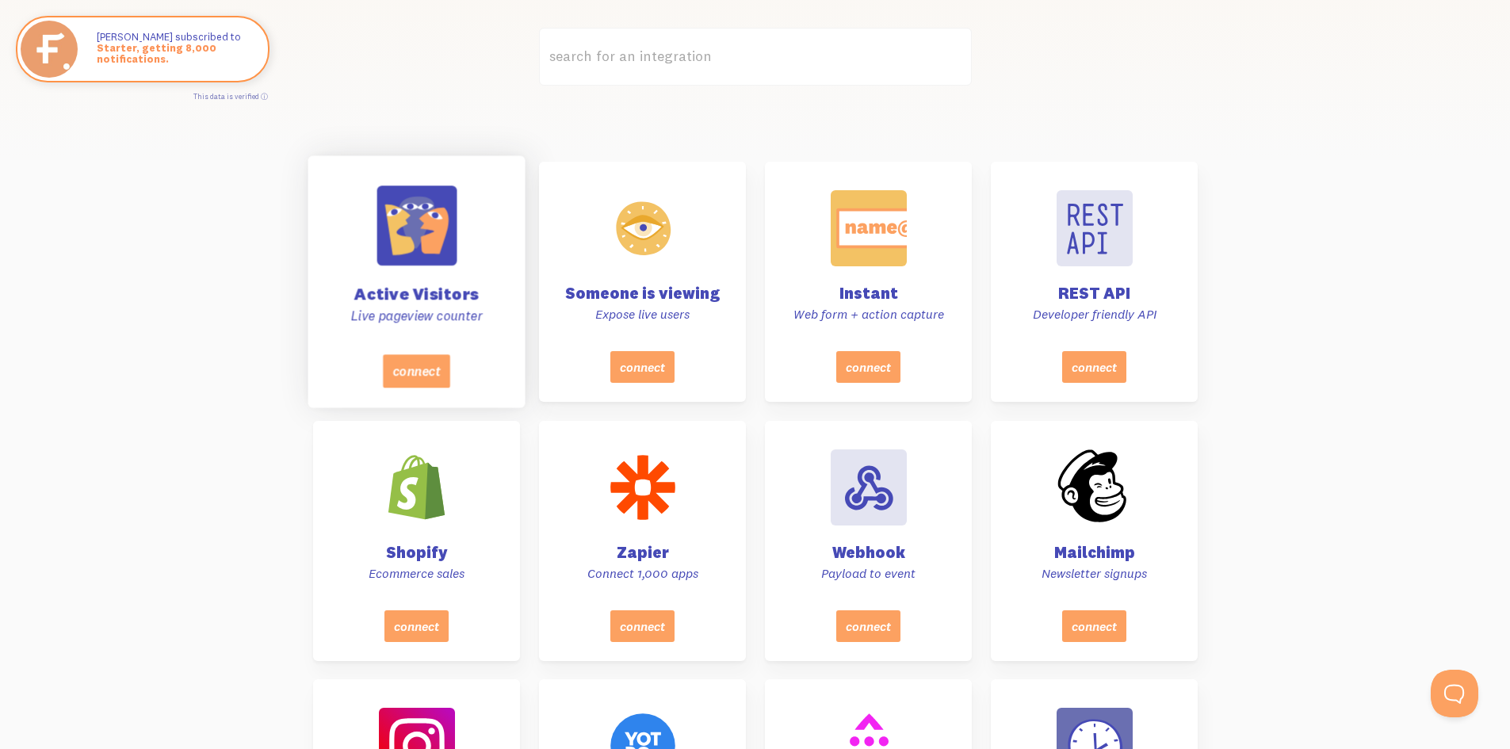
click at [475, 320] on p "Live pageview counter" at bounding box center [416, 315] width 178 height 17
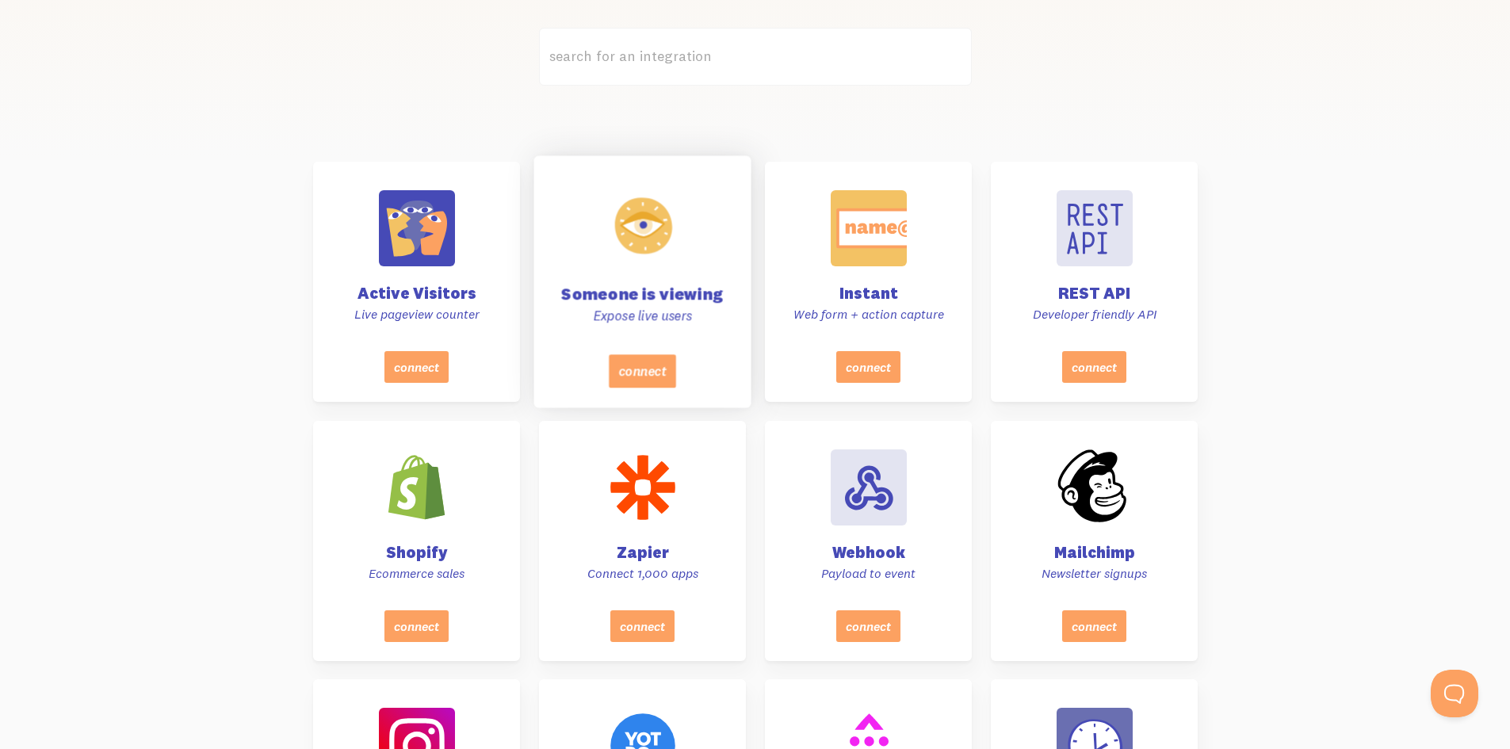
drag, startPoint x: 637, startPoint y: 353, endPoint x: 577, endPoint y: 382, distance: 67.0
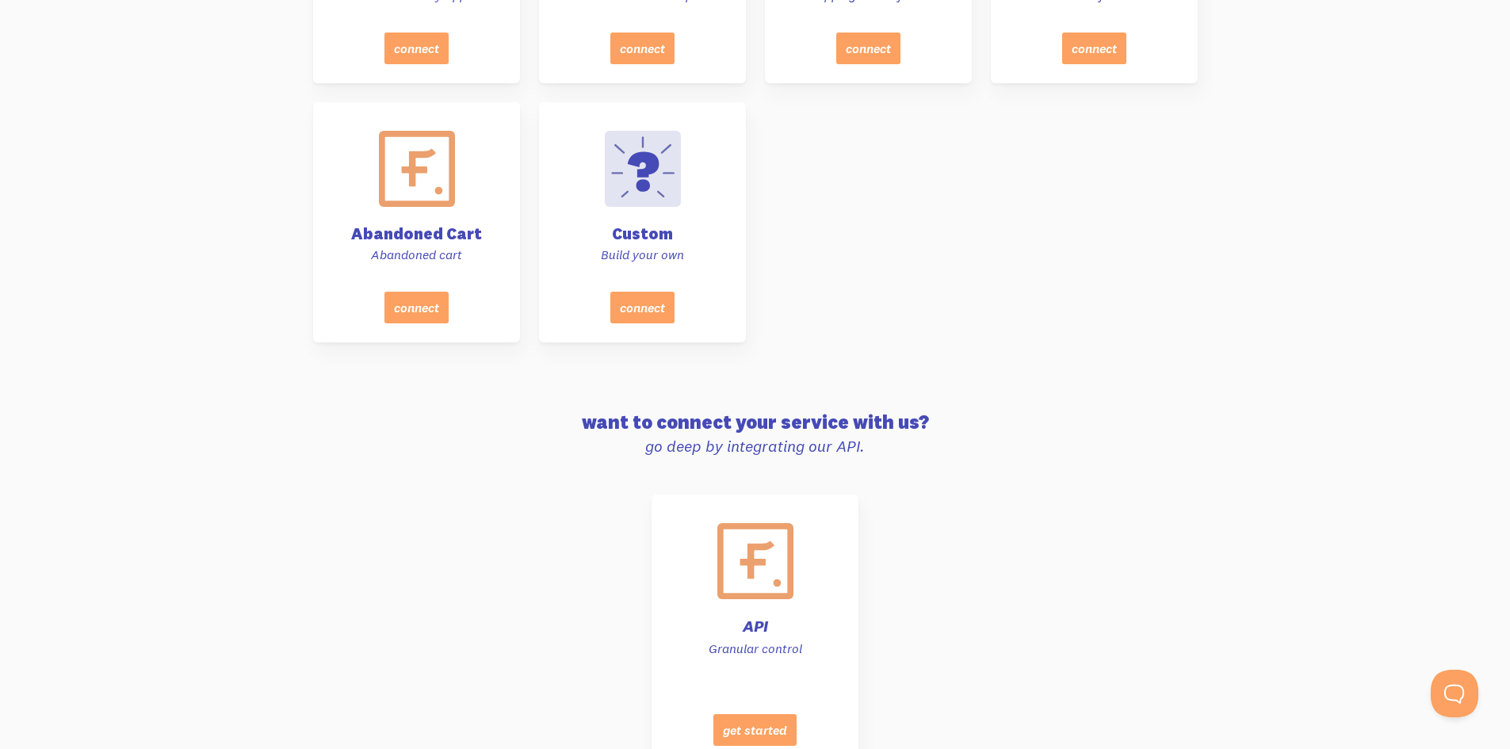
scroll to position [7374, 0]
